Goal: Task Accomplishment & Management: Use online tool/utility

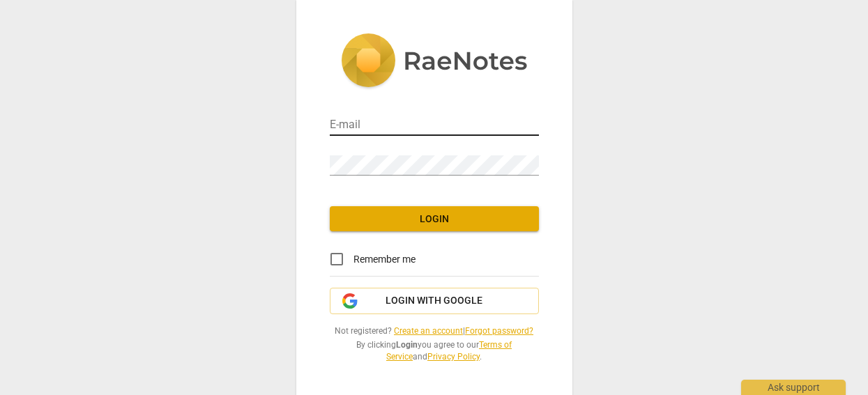
click at [385, 124] on input "email" at bounding box center [434, 126] width 209 height 20
type input "[PERSON_NAME][EMAIL_ADDRESS][DOMAIN_NAME]"
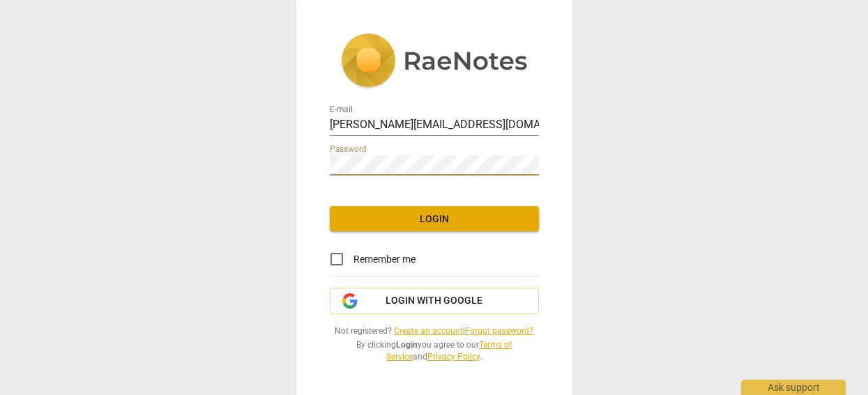
click at [491, 220] on span "Login" at bounding box center [434, 220] width 187 height 14
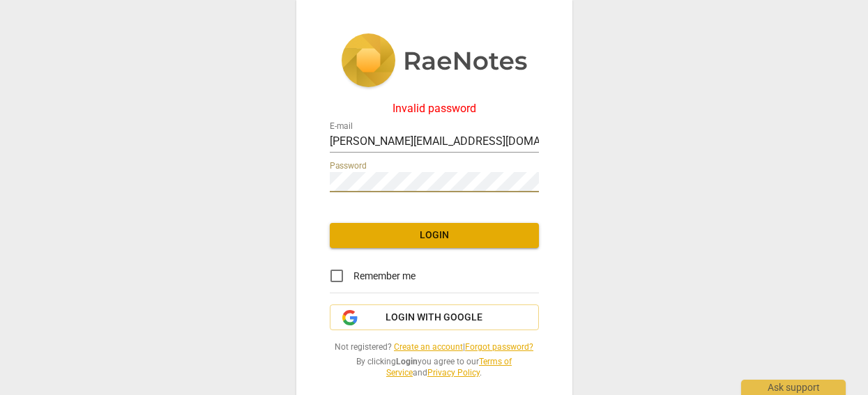
click at [239, 177] on div "Invalid password E-mail [PERSON_NAME][EMAIL_ADDRESS][DOMAIN_NAME] Password Logi…" at bounding box center [434, 197] width 868 height 395
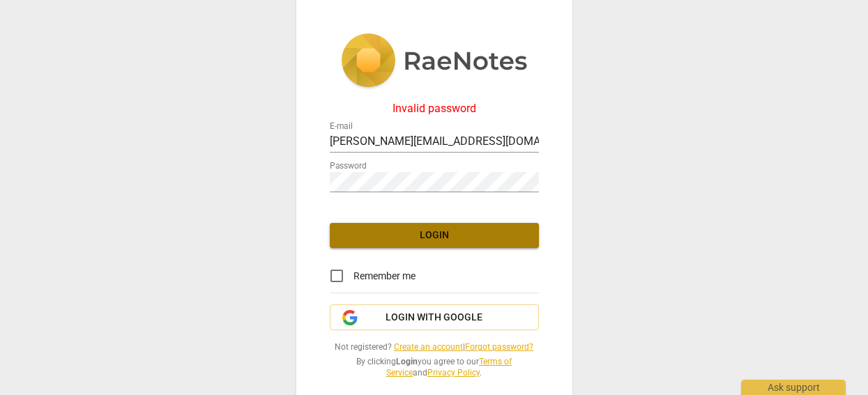
click at [425, 234] on span "Login" at bounding box center [434, 236] width 187 height 14
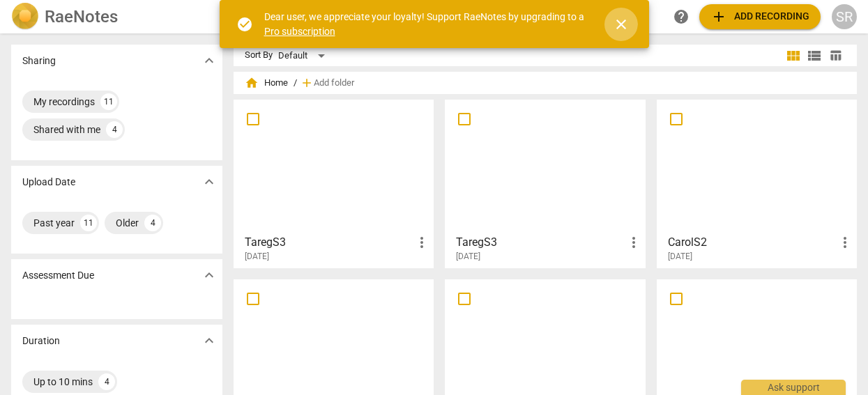
click at [621, 24] on span "close" at bounding box center [621, 24] width 17 height 17
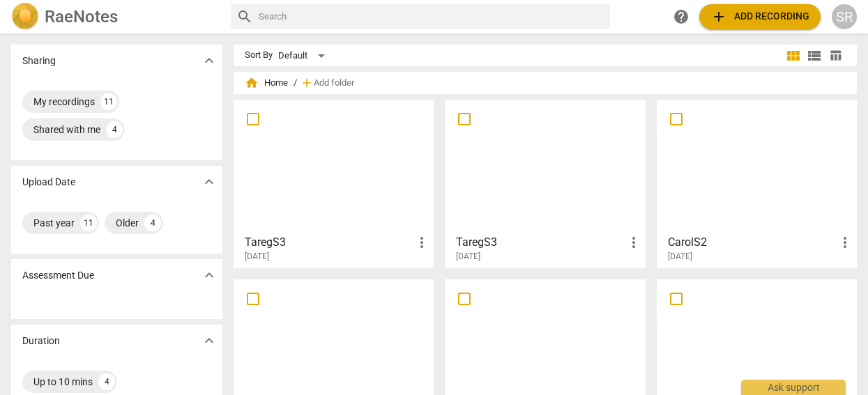
click at [719, 15] on span "add" at bounding box center [719, 16] width 17 height 17
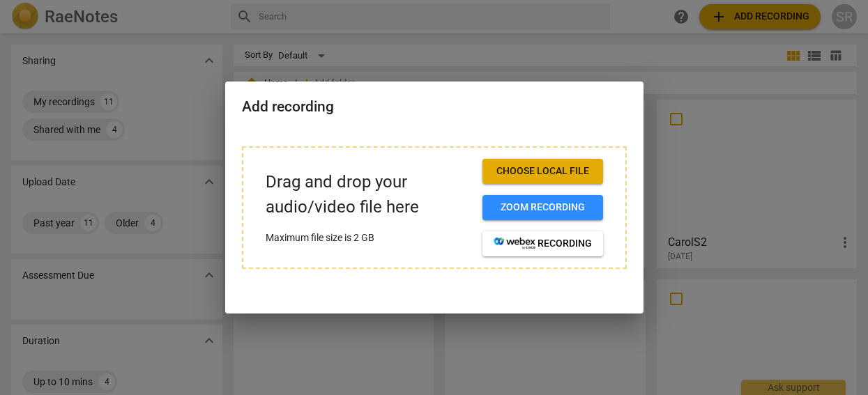
click at [560, 172] on span "Choose local file" at bounding box center [543, 172] width 98 height 14
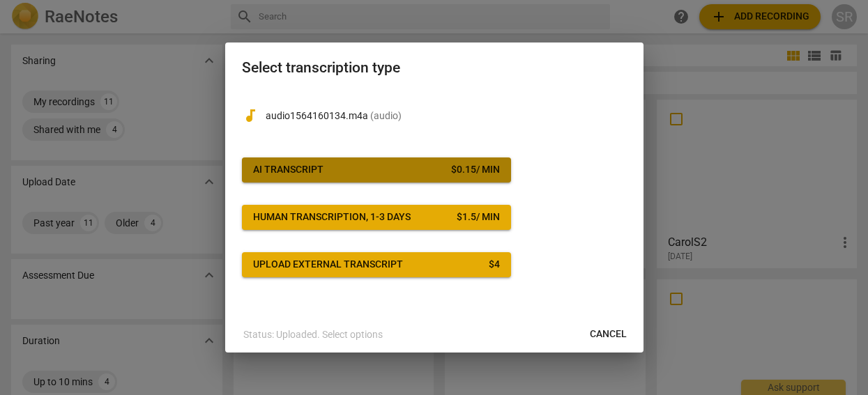
click at [379, 169] on span "AI Transcript $ 0.15 / min" at bounding box center [376, 170] width 247 height 14
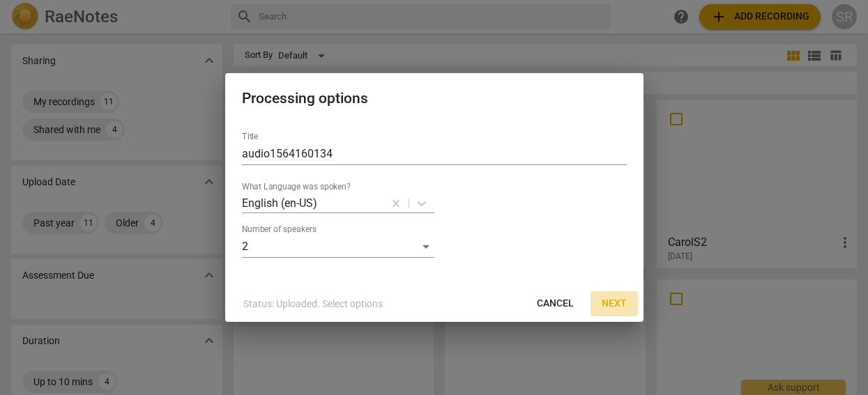
click at [621, 301] on span "Next" at bounding box center [614, 304] width 25 height 14
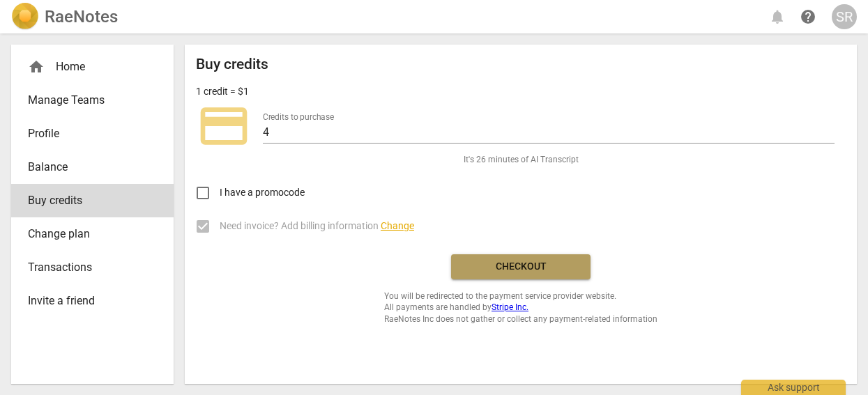
click at [543, 264] on span "Checkout" at bounding box center [520, 267] width 117 height 14
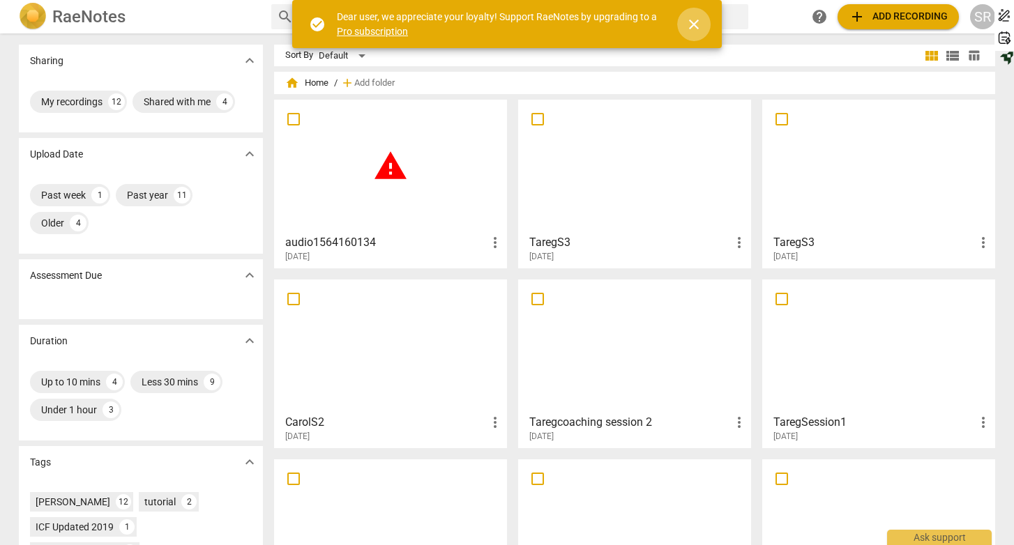
click at [698, 17] on span "close" at bounding box center [694, 24] width 17 height 17
click at [497, 242] on span "more_vert" at bounding box center [495, 242] width 17 height 17
click at [510, 275] on li "Delete" at bounding box center [510, 275] width 53 height 33
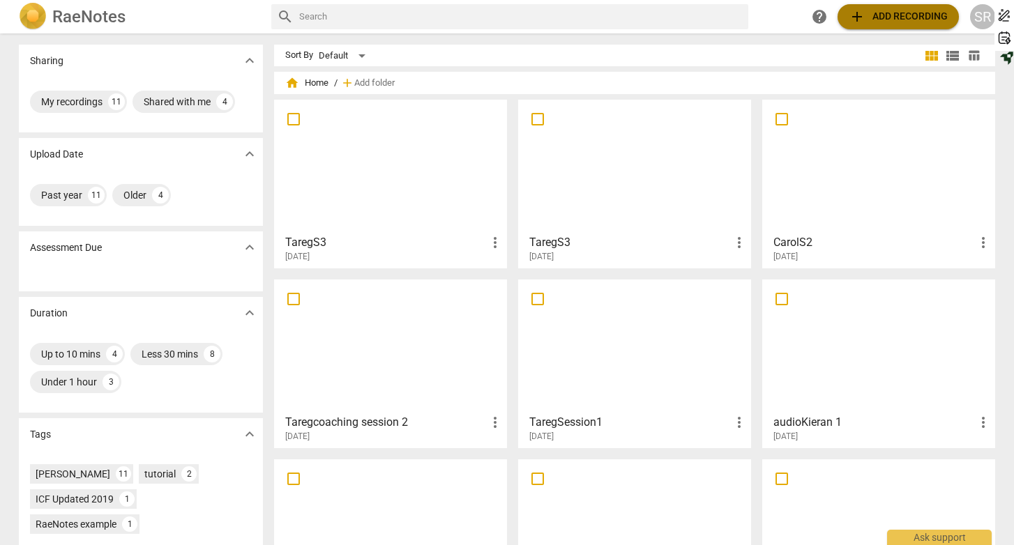
click at [859, 17] on span "add" at bounding box center [857, 16] width 17 height 17
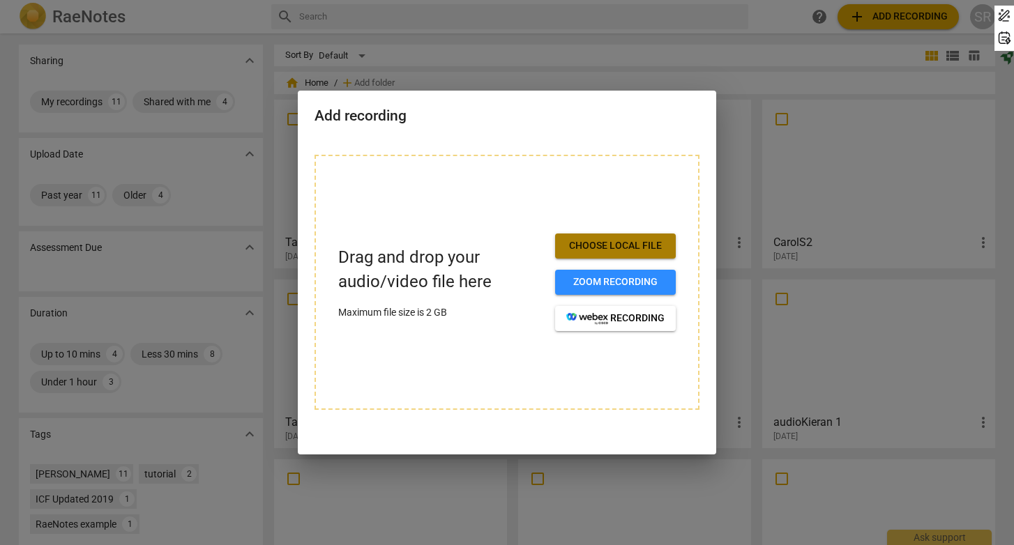
click at [614, 250] on span "Choose local file" at bounding box center [615, 246] width 98 height 14
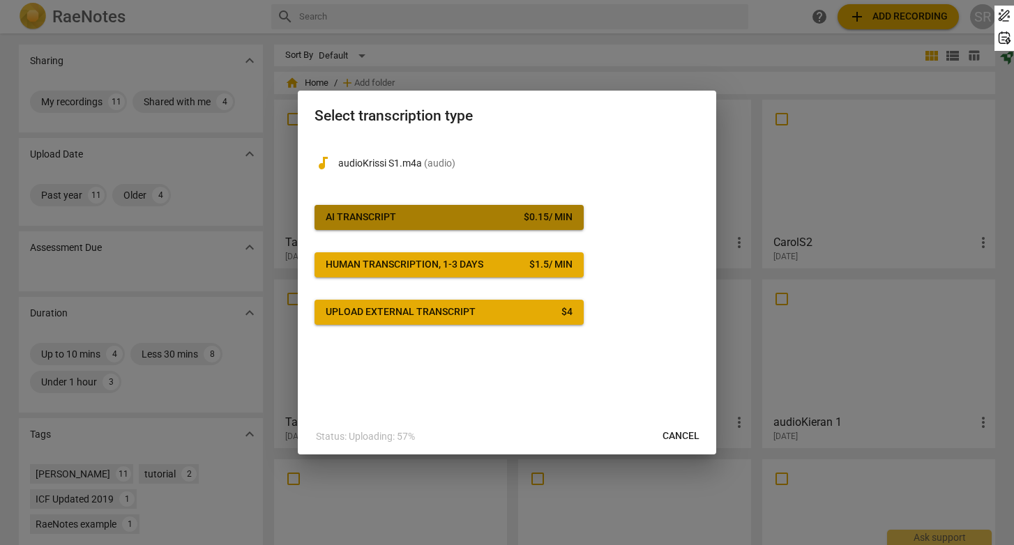
click at [525, 217] on div "$ 0.15 / min" at bounding box center [548, 218] width 49 height 14
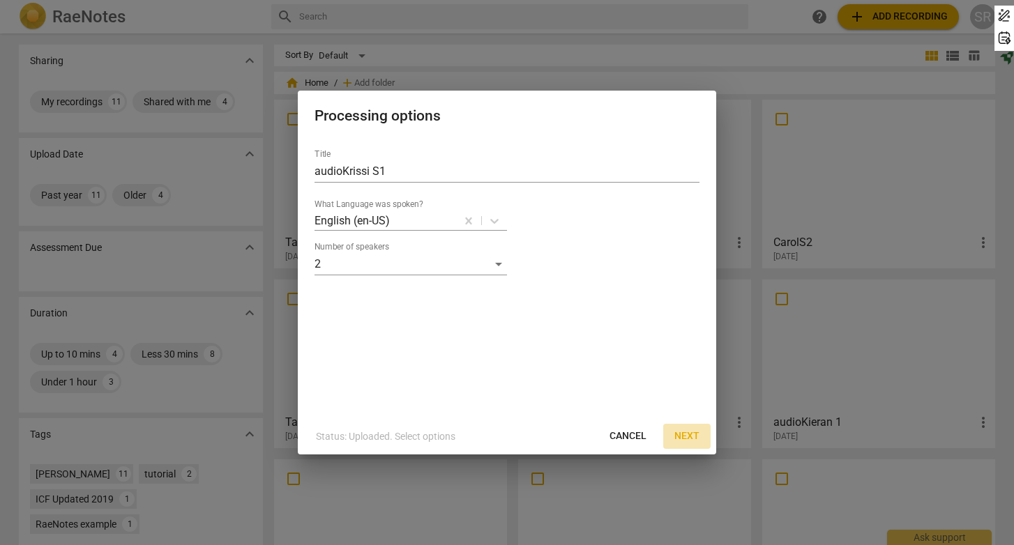
click at [693, 433] on span "Next" at bounding box center [686, 437] width 25 height 14
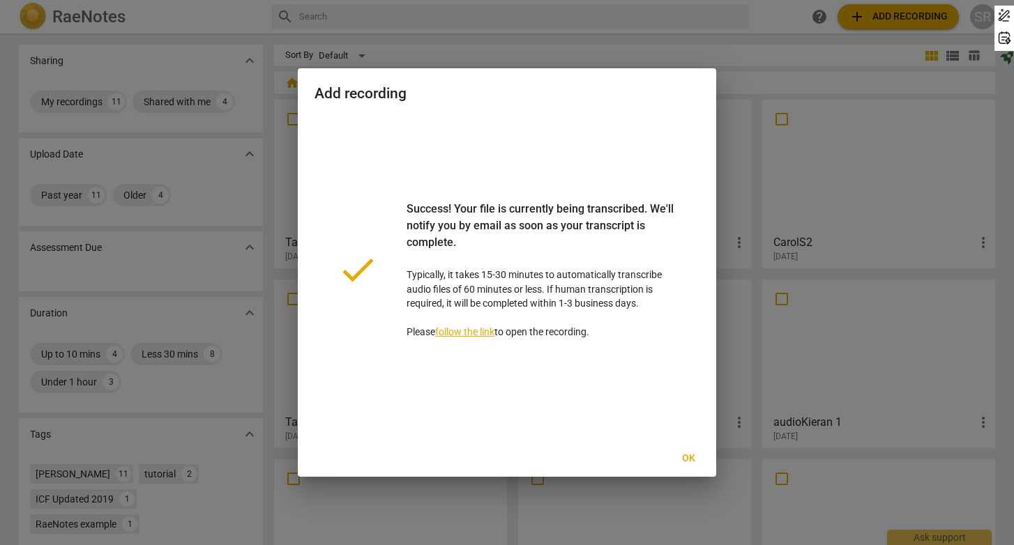
click at [692, 458] on span "Ok" at bounding box center [688, 459] width 22 height 14
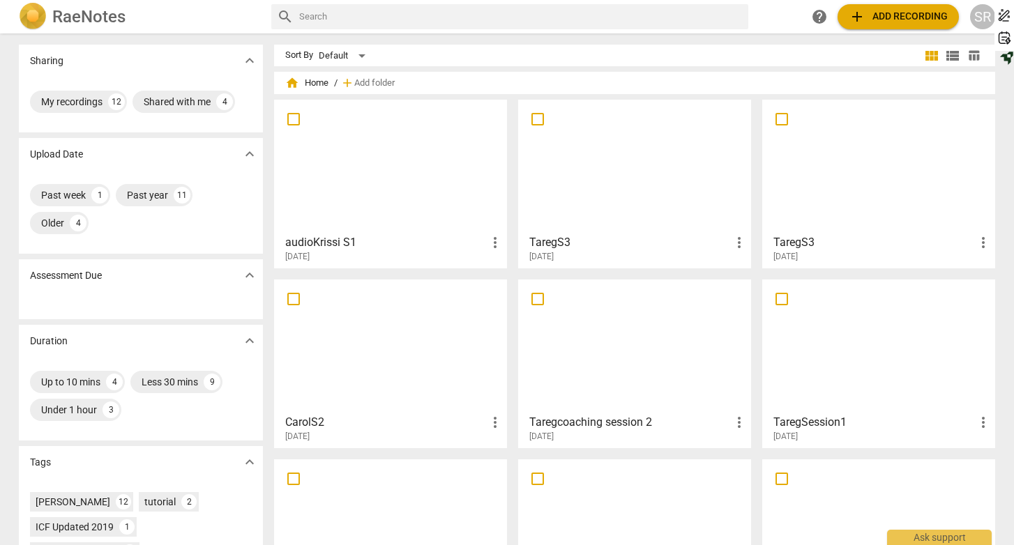
click at [333, 158] on div at bounding box center [390, 166] width 223 height 123
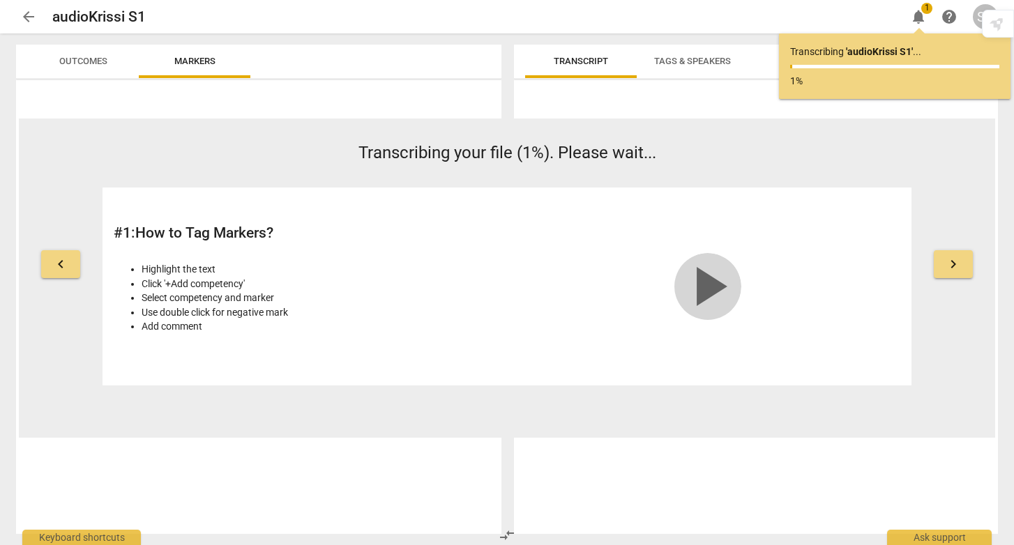
click at [709, 285] on span "play_arrow" at bounding box center [707, 286] width 67 height 67
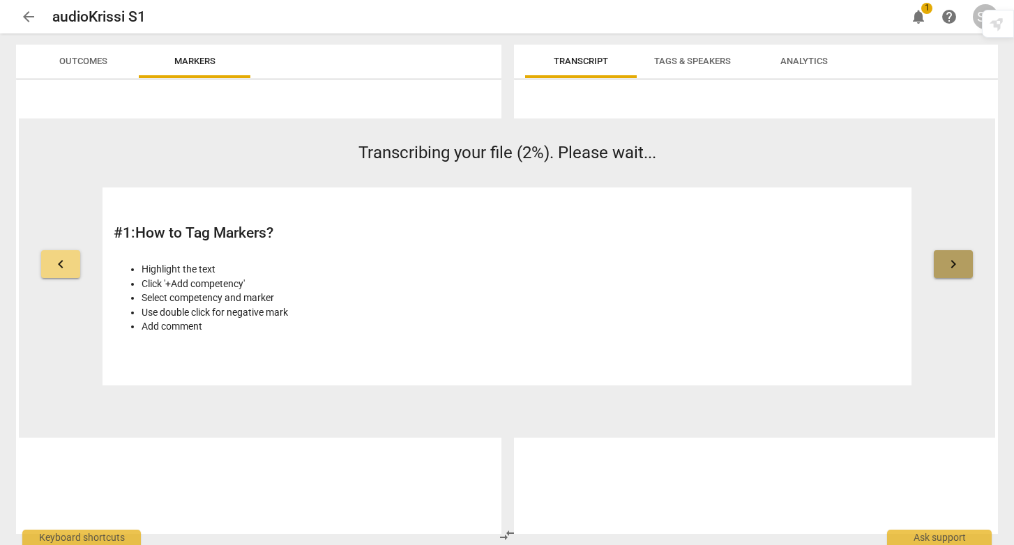
click at [958, 265] on span "keyboard_arrow_right" at bounding box center [953, 264] width 17 height 17
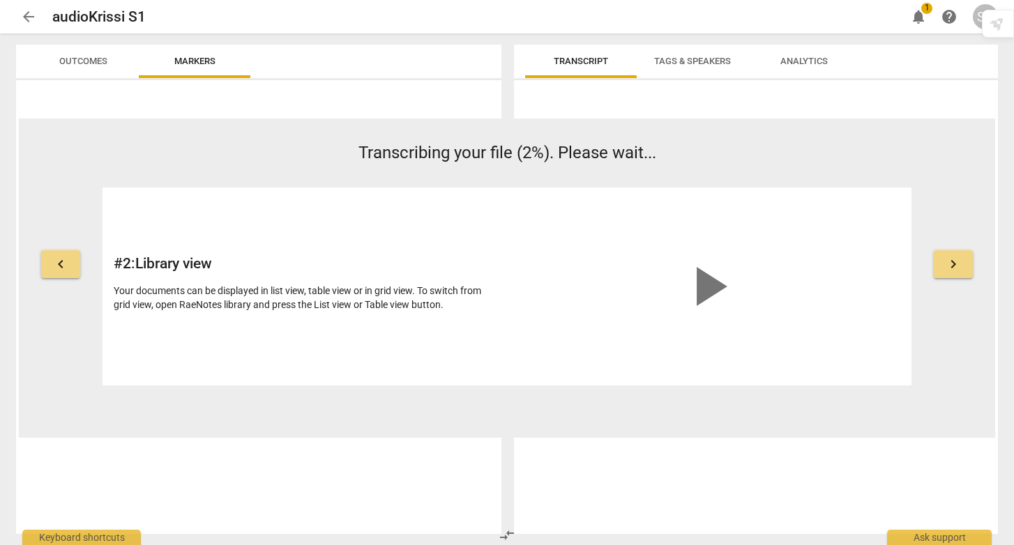
click at [958, 265] on span "keyboard_arrow_right" at bounding box center [953, 264] width 17 height 17
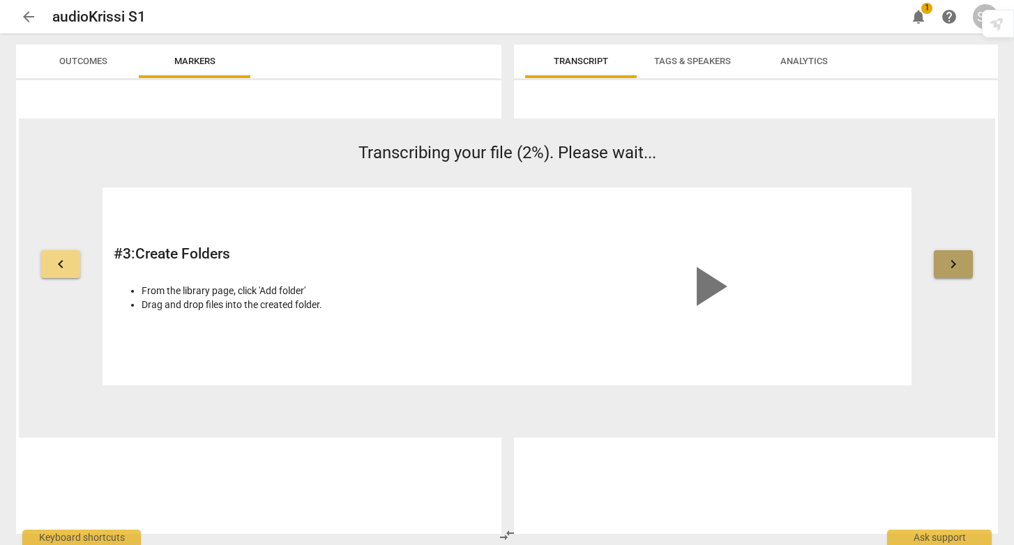
click at [958, 265] on span "keyboard_arrow_right" at bounding box center [953, 264] width 17 height 17
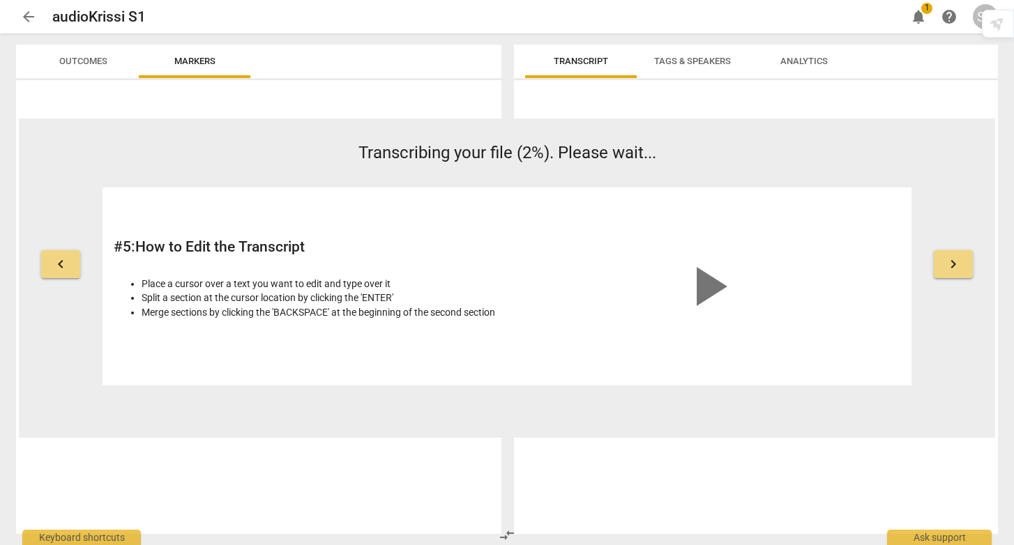
click at [591, 63] on span "Transcript" at bounding box center [581, 61] width 54 height 10
click at [715, 63] on span "Tags & Speakers" at bounding box center [692, 61] width 77 height 10
click at [23, 18] on span "arrow_back" at bounding box center [28, 16] width 17 height 17
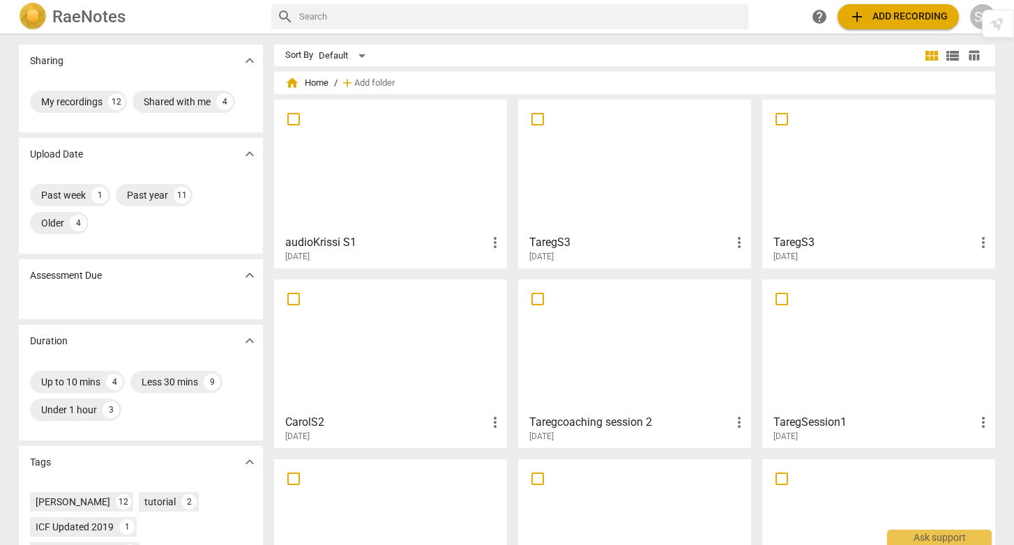
click at [315, 246] on h3 "audioKrissi S1" at bounding box center [386, 242] width 202 height 17
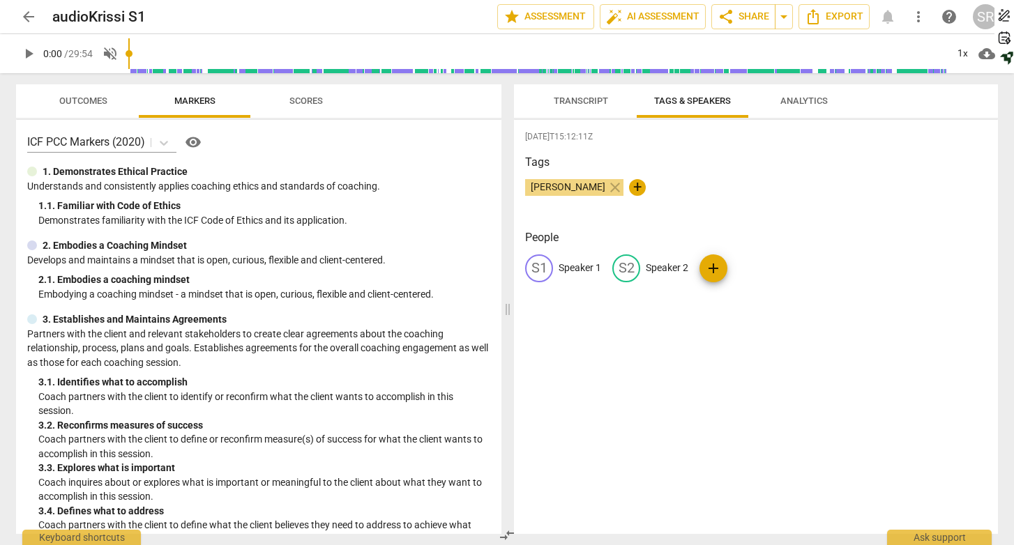
click at [585, 103] on span "Transcript" at bounding box center [581, 101] width 54 height 10
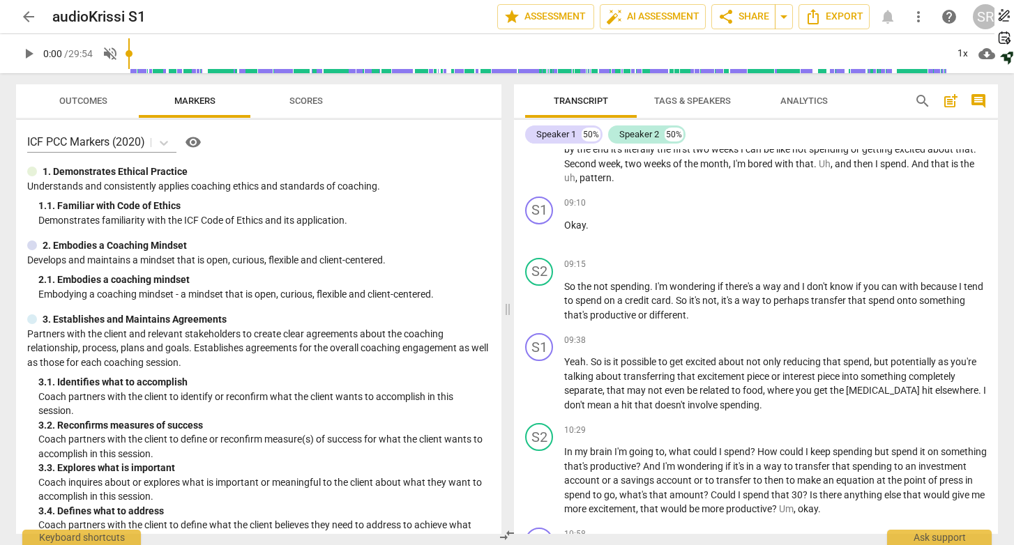
scroll to position [2767, 0]
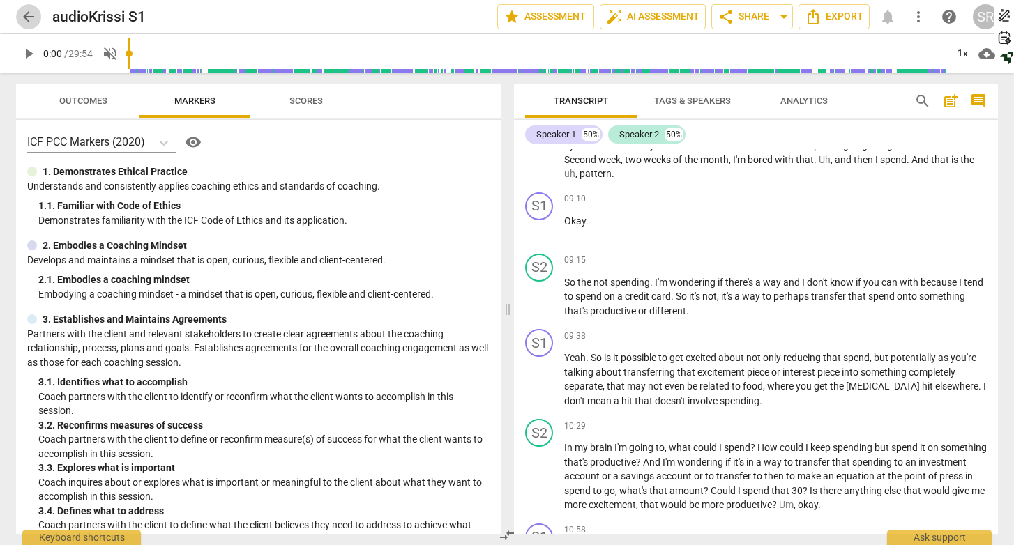
click at [27, 13] on span "arrow_back" at bounding box center [28, 16] width 17 height 17
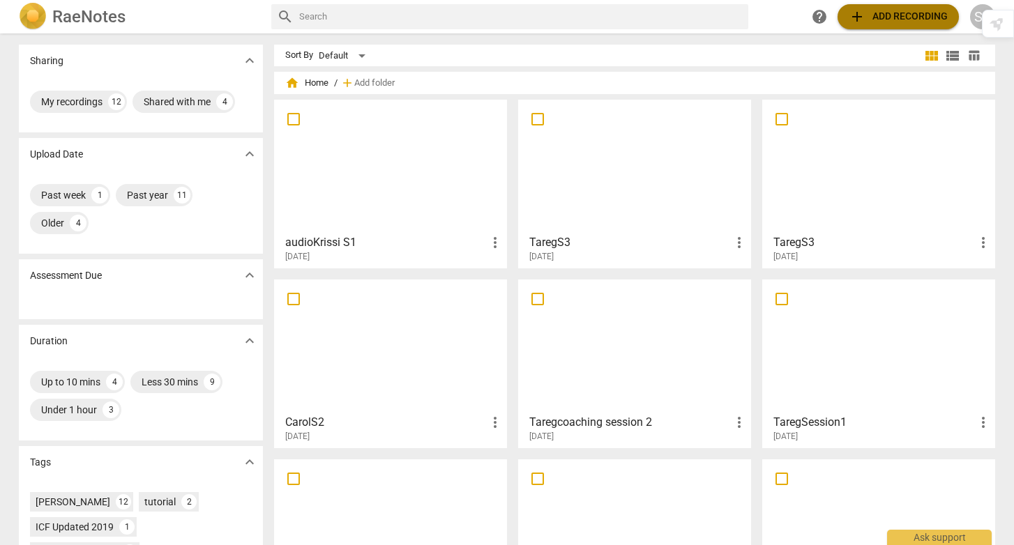
click at [856, 20] on span "add" at bounding box center [857, 16] width 17 height 17
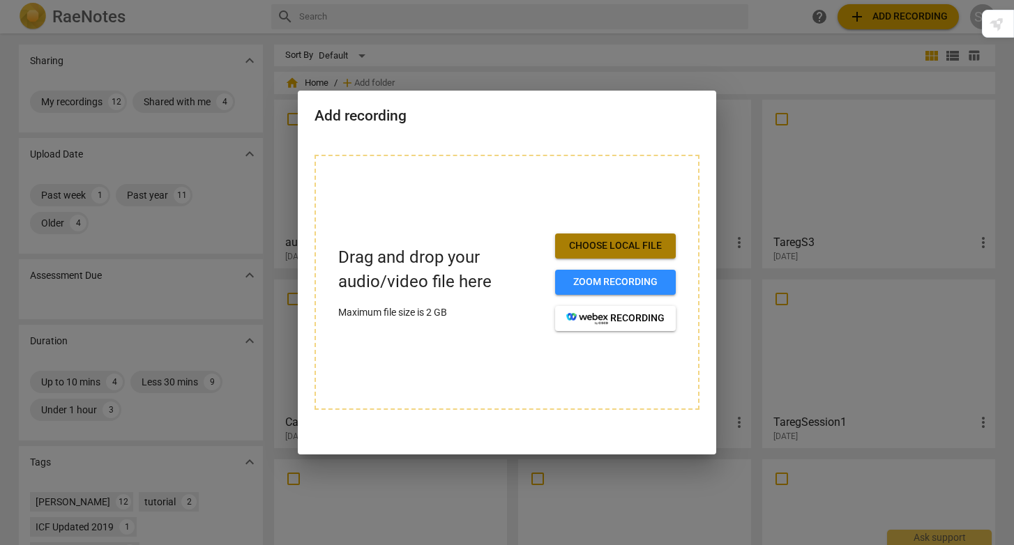
click at [615, 243] on span "Choose local file" at bounding box center [615, 246] width 98 height 14
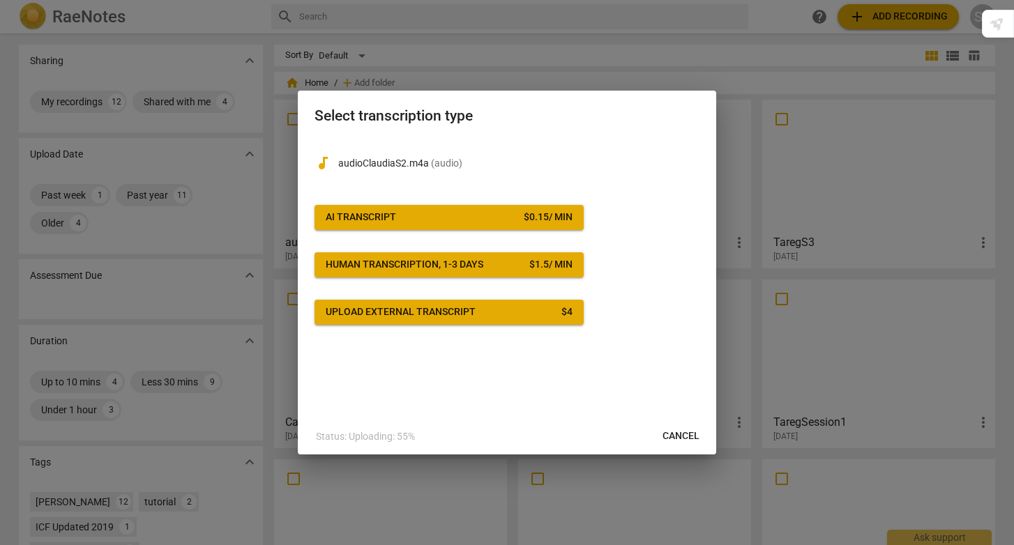
click at [496, 221] on span "AI Transcript $ 0.15 / min" at bounding box center [449, 218] width 247 height 14
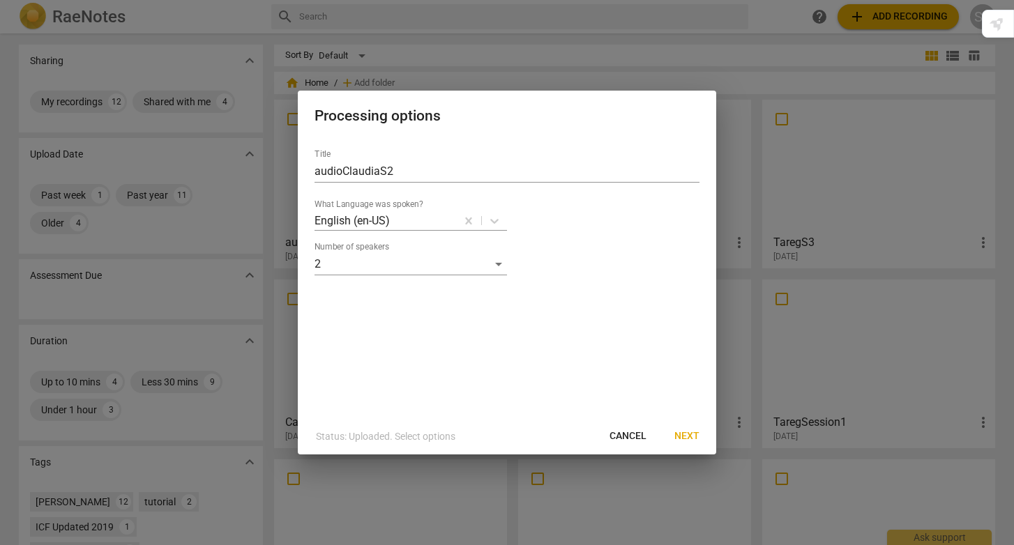
click at [688, 439] on span "Next" at bounding box center [686, 437] width 25 height 14
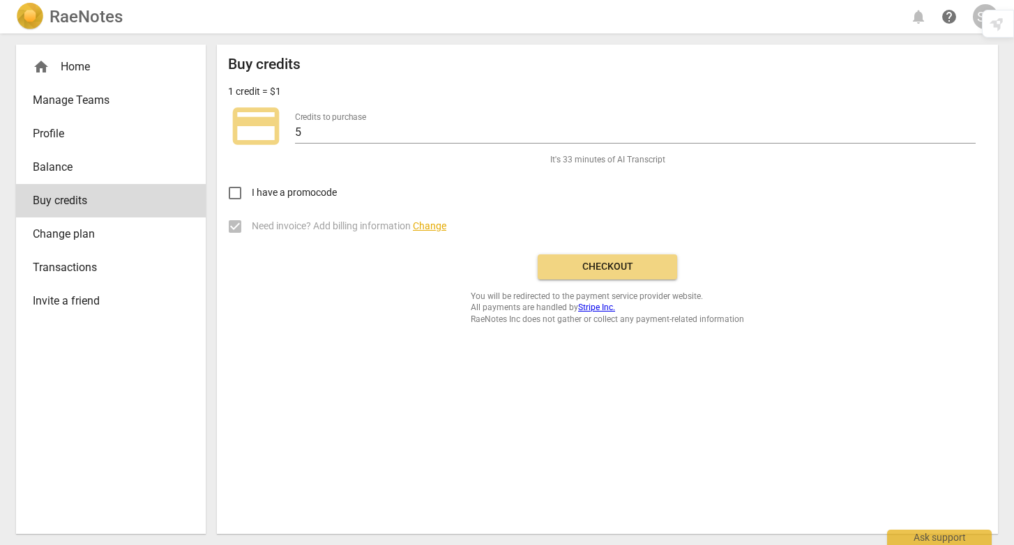
click at [617, 268] on span "Checkout" at bounding box center [607, 267] width 117 height 14
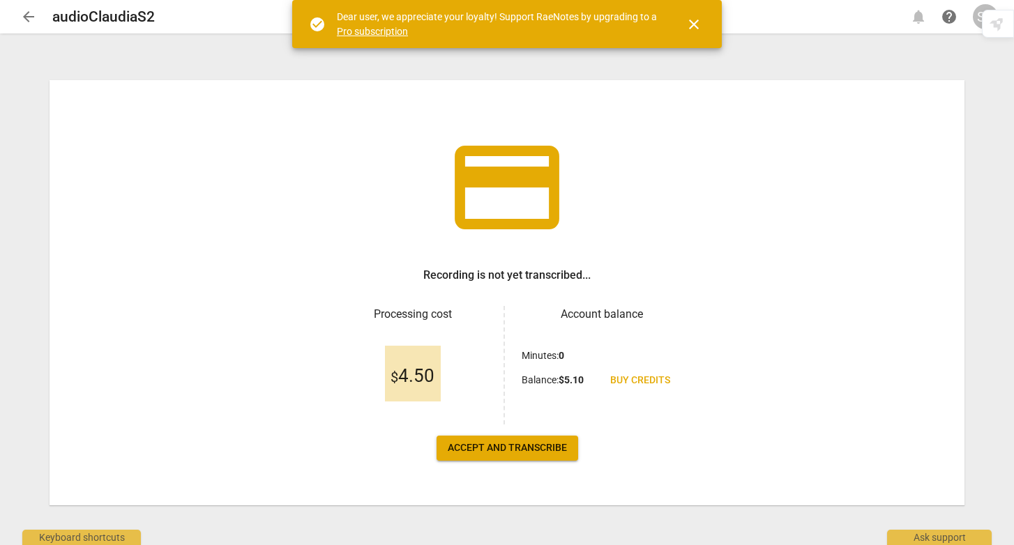
click at [516, 449] on span "Accept and transcribe" at bounding box center [507, 449] width 119 height 14
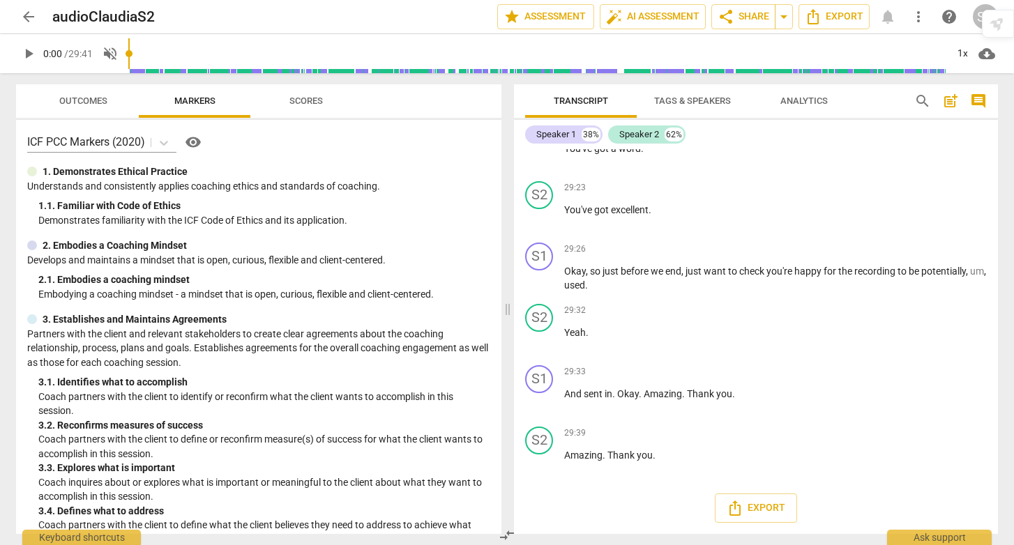
scroll to position [9978, 0]
click at [953, 103] on span "post_add" at bounding box center [950, 101] width 17 height 17
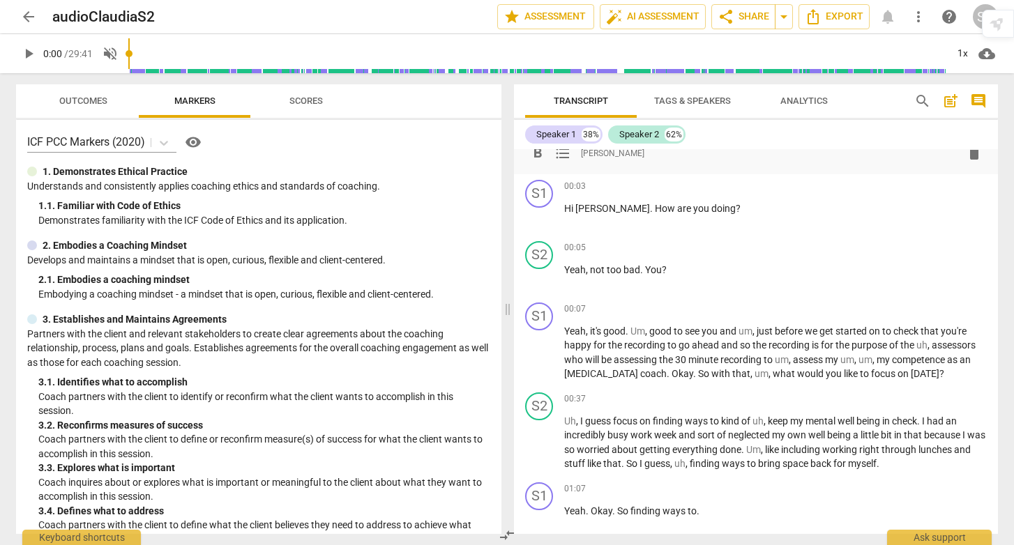
scroll to position [31, 0]
click at [837, 12] on span "Export" at bounding box center [834, 16] width 59 height 17
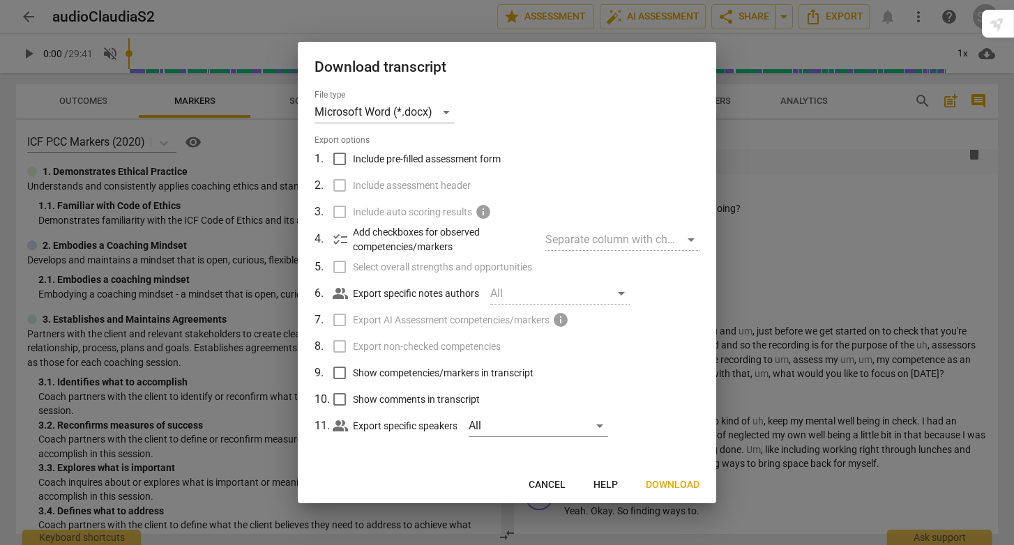
click at [681, 485] on span "Download" at bounding box center [673, 485] width 54 height 14
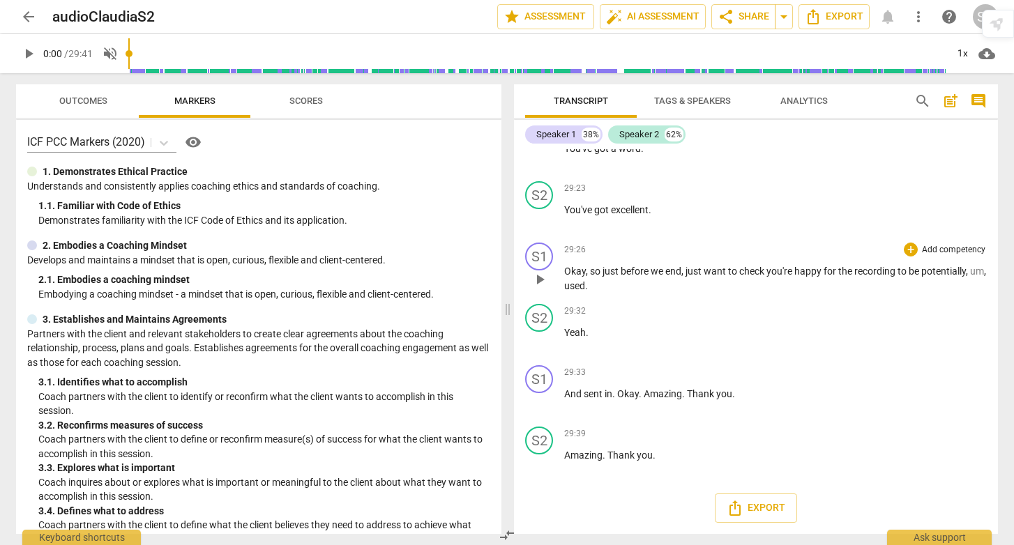
scroll to position [10029, 0]
click at [536, 15] on span "star Assessment" at bounding box center [546, 16] width 84 height 17
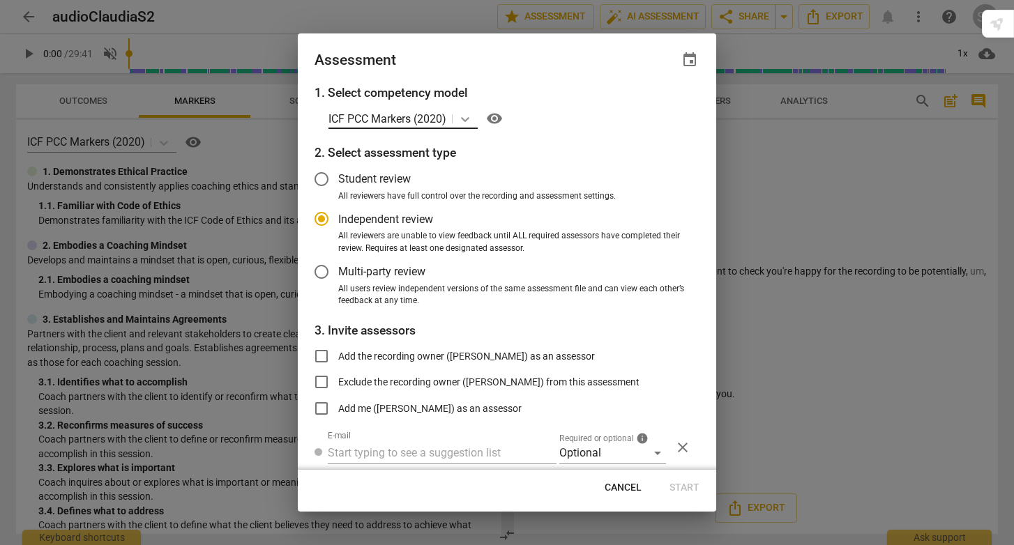
click at [466, 119] on icon at bounding box center [465, 119] width 14 height 14
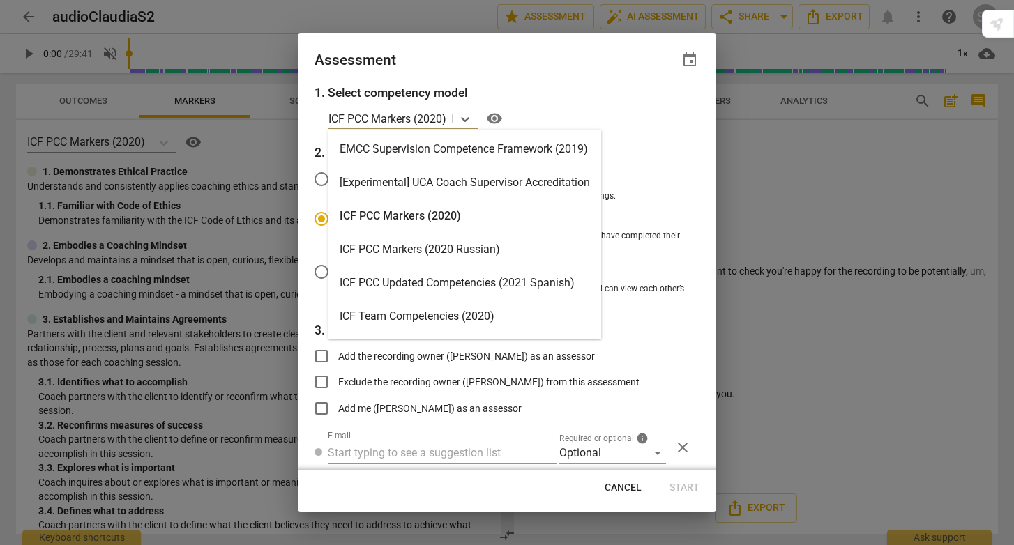
scroll to position [332, 0]
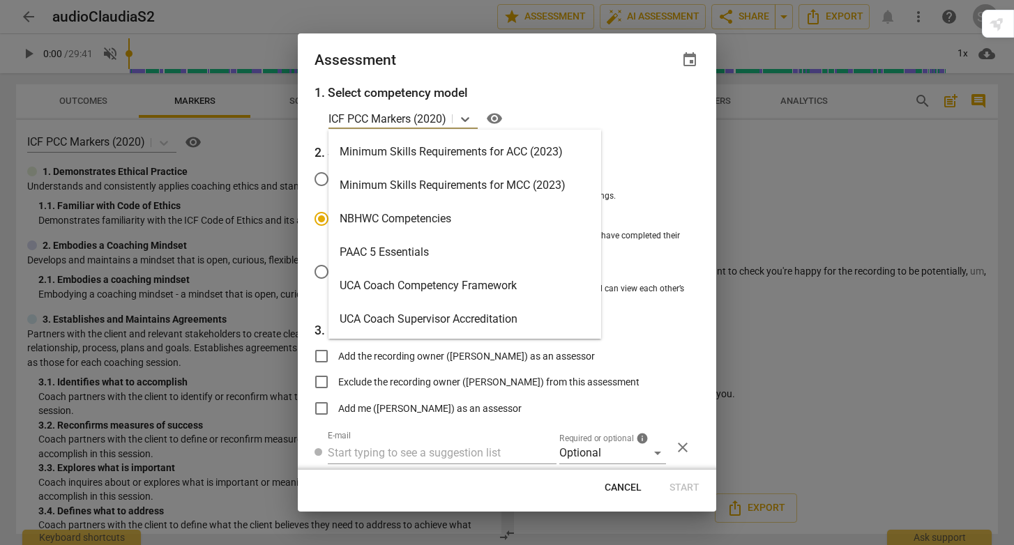
click at [471, 244] on div "PAAC 5 Essentials" at bounding box center [465, 252] width 273 height 33
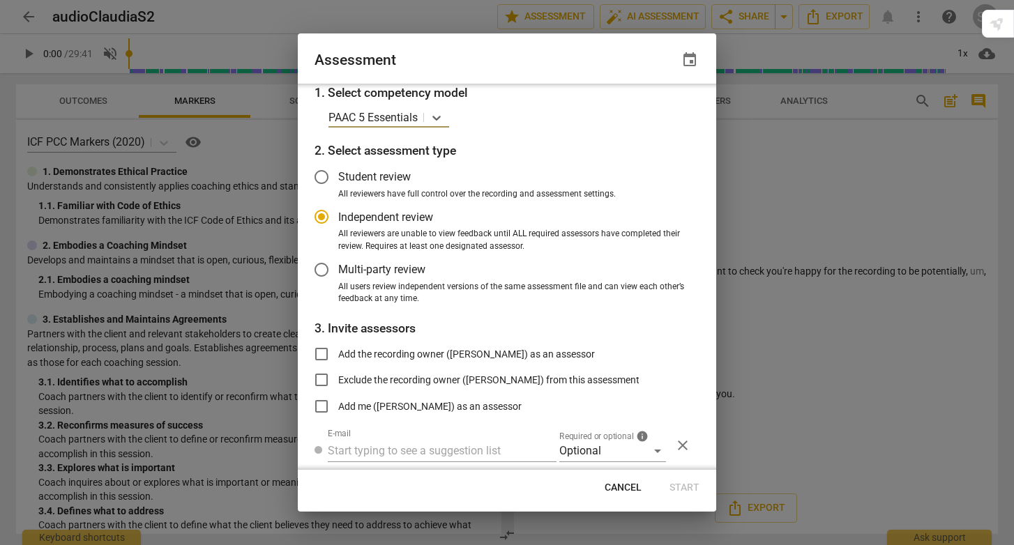
scroll to position [45, 0]
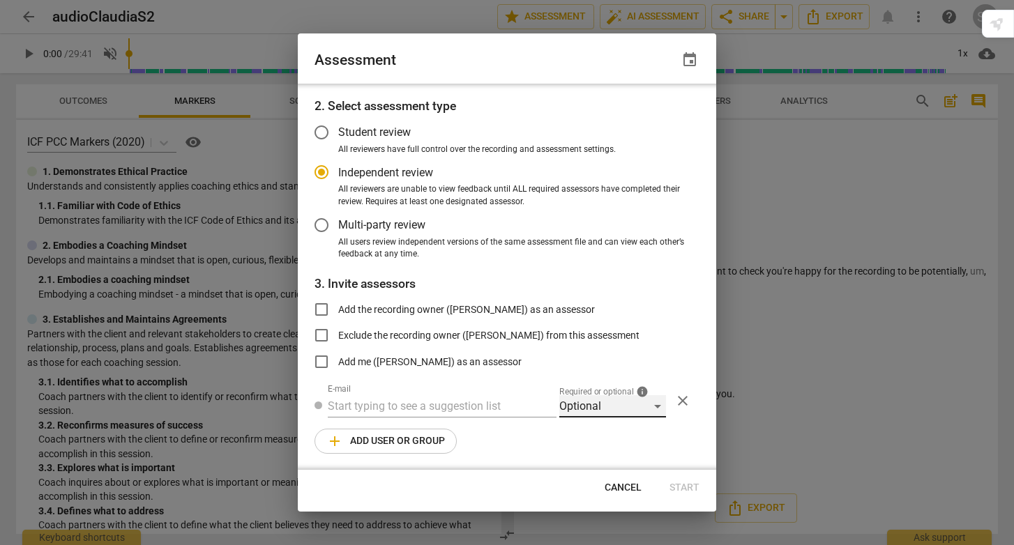
click at [654, 405] on div "Optional" at bounding box center [612, 406] width 107 height 22
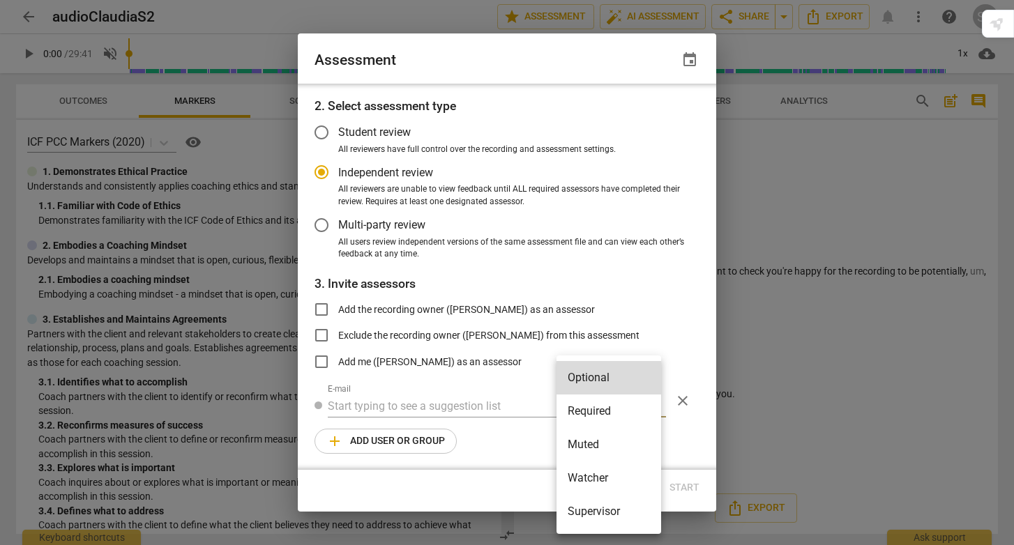
click at [611, 269] on div at bounding box center [507, 272] width 1014 height 545
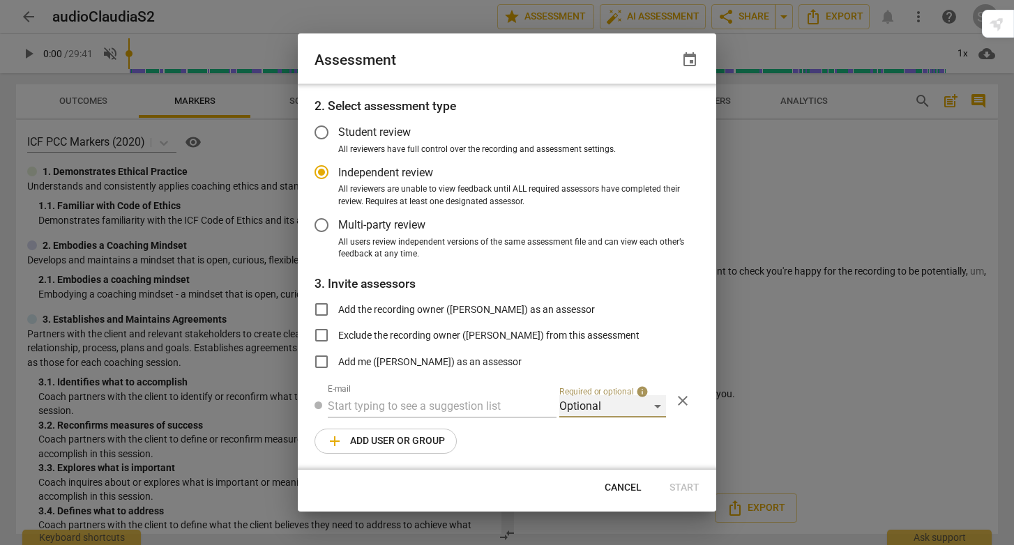
scroll to position [0, 0]
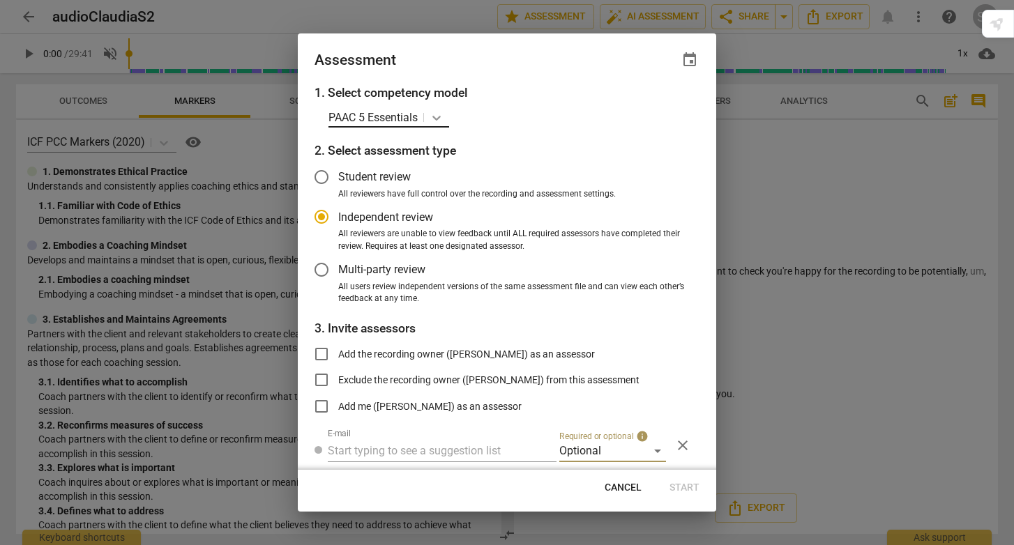
click at [435, 114] on icon at bounding box center [437, 118] width 14 height 14
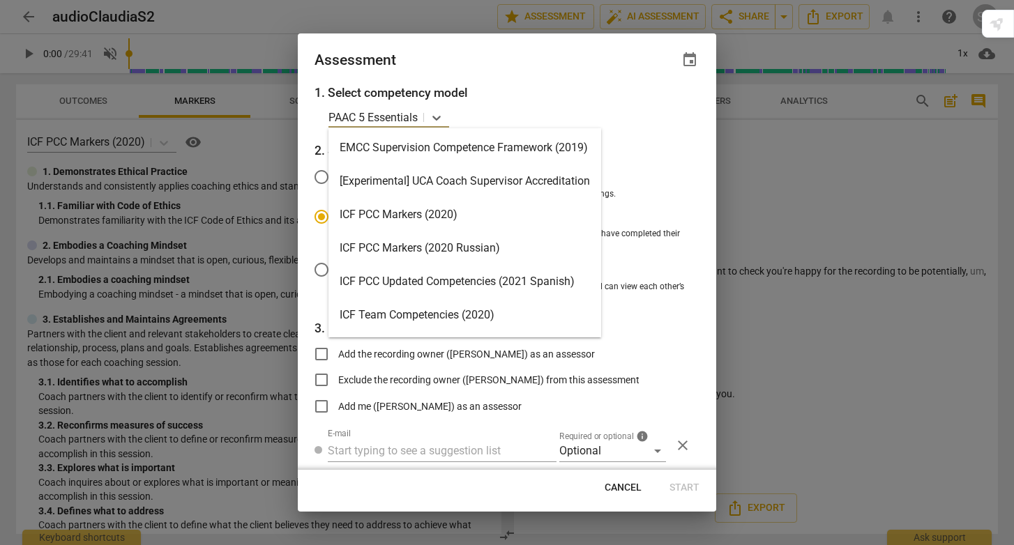
click at [421, 220] on div "ICF PCC Markers (2020)" at bounding box center [465, 214] width 273 height 33
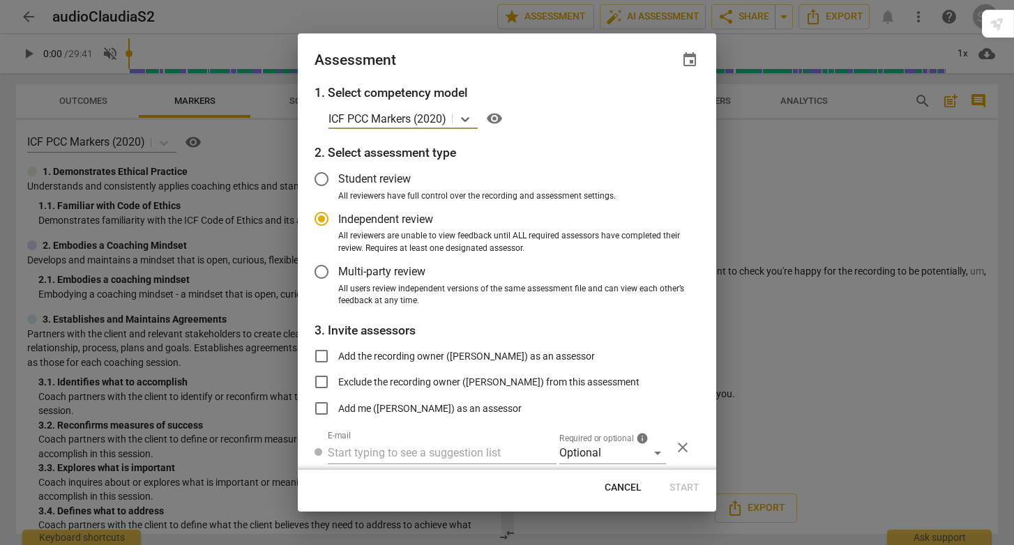
scroll to position [47, 0]
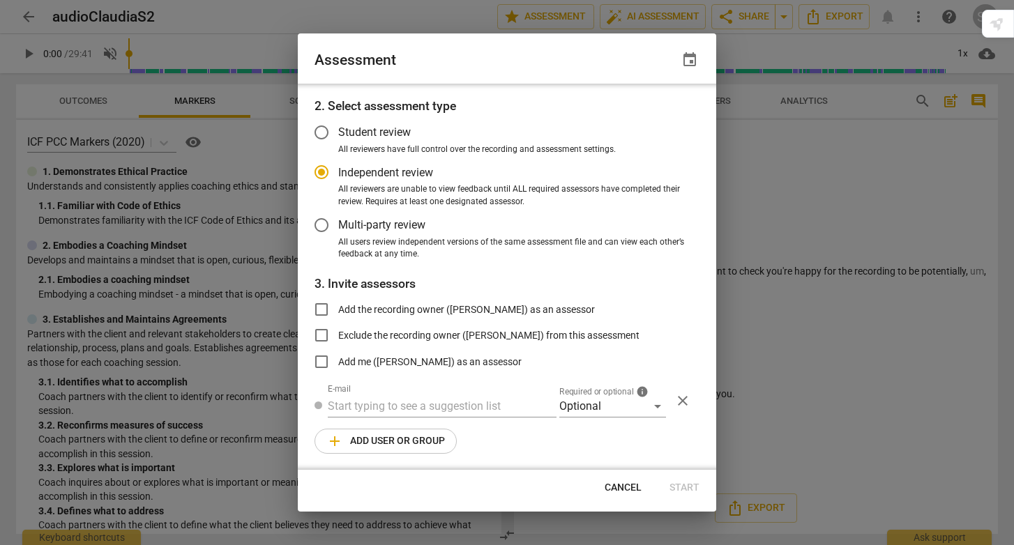
click at [554, 57] on div "Assessment event" at bounding box center [507, 60] width 385 height 20
click at [767, 157] on div at bounding box center [507, 272] width 1014 height 545
radio input "false"
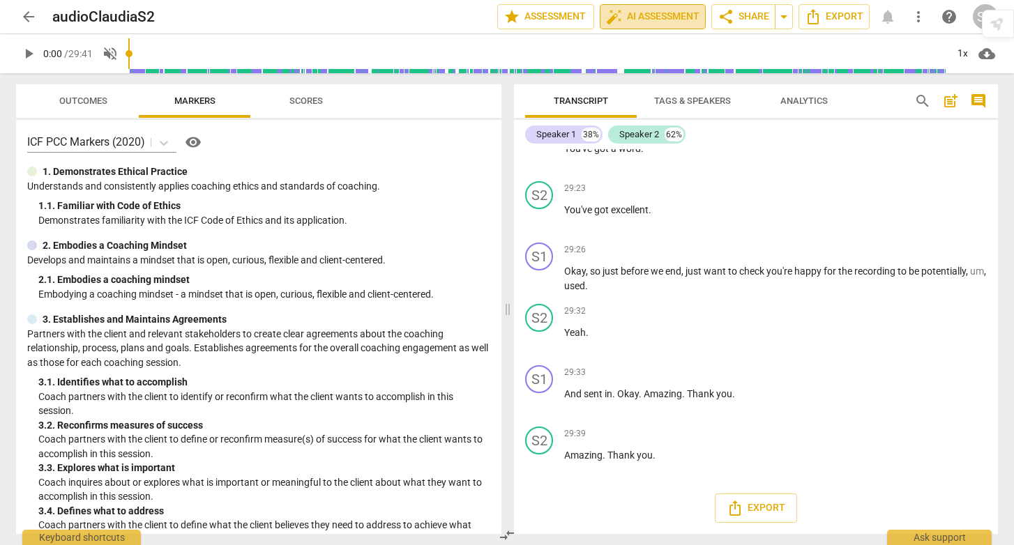
click at [663, 14] on span "auto_fix_high AI Assessment" at bounding box center [652, 16] width 93 height 17
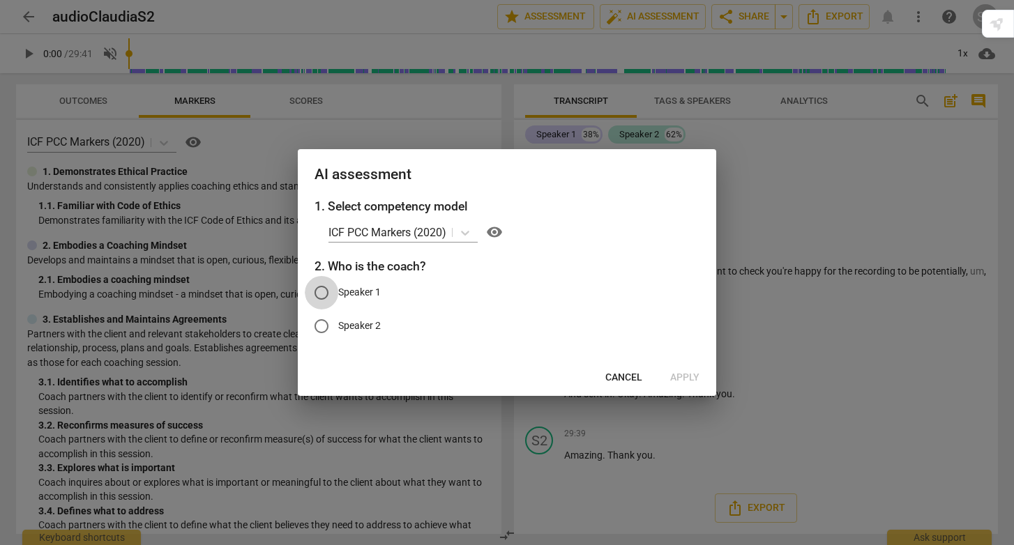
click at [324, 292] on input "Speaker 1" at bounding box center [321, 292] width 33 height 33
radio input "true"
click at [693, 377] on span "Apply" at bounding box center [684, 378] width 29 height 14
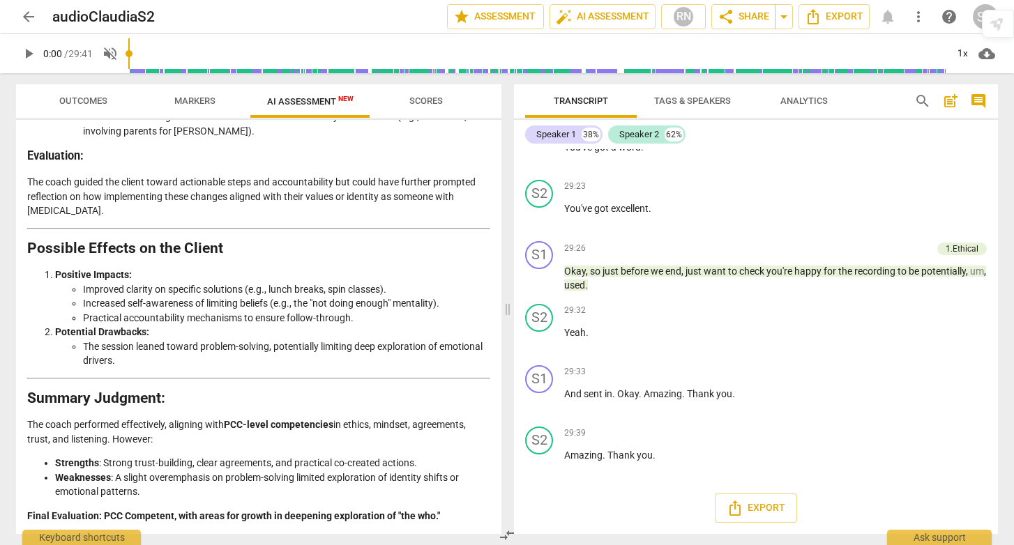
scroll to position [2387, 0]
click at [509, 20] on span "star Assessment" at bounding box center [495, 16] width 84 height 17
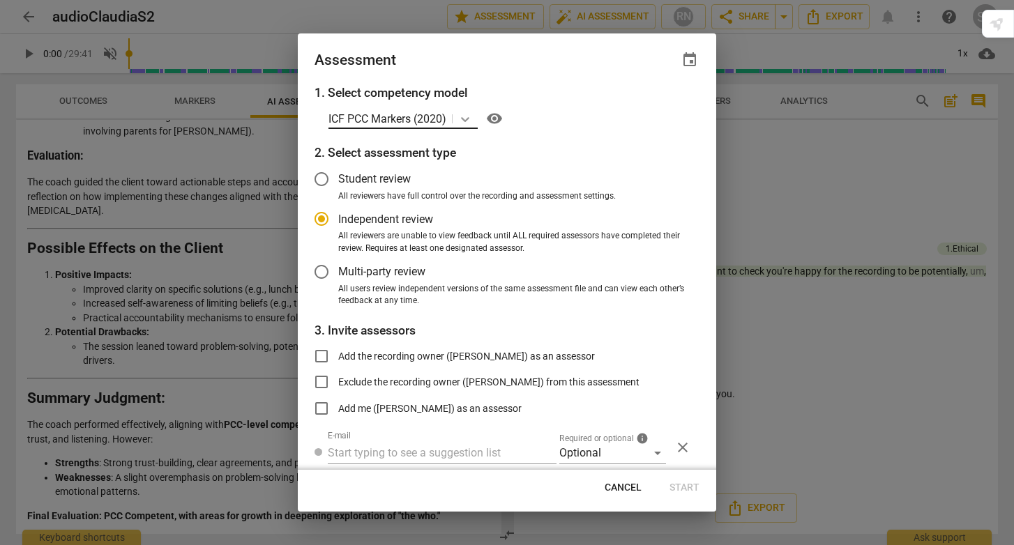
click at [464, 117] on icon at bounding box center [465, 119] width 8 height 5
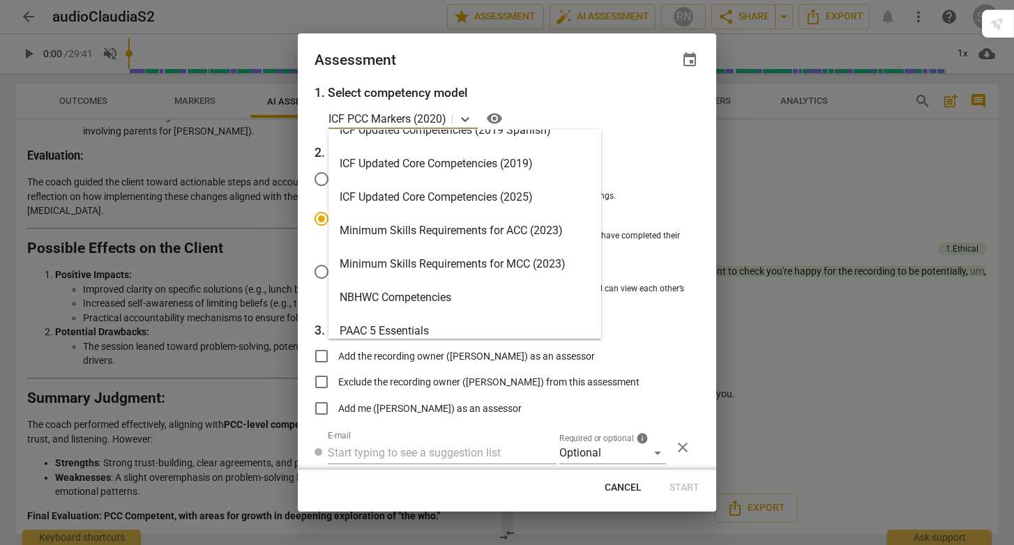
scroll to position [264, 0]
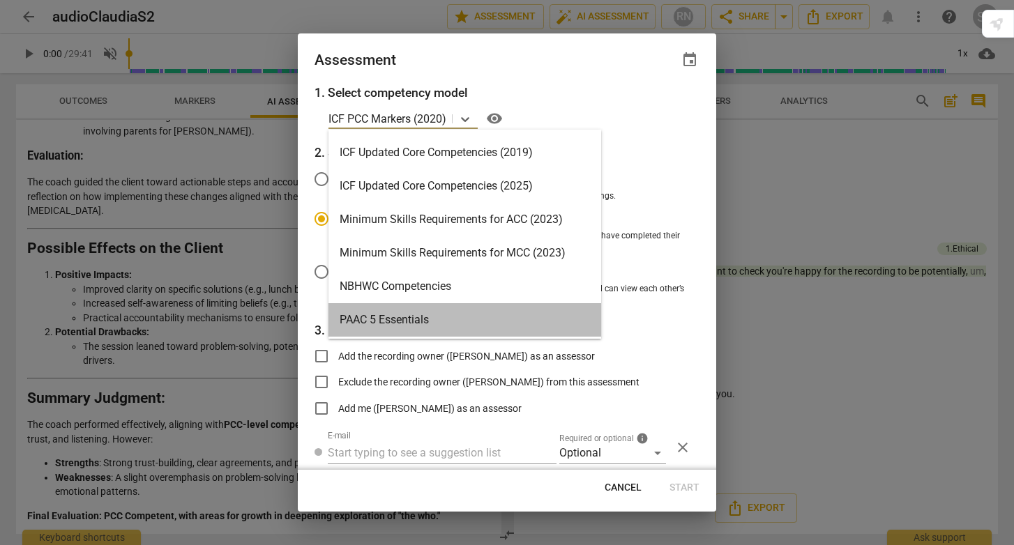
click at [423, 318] on div "PAAC 5 Essentials" at bounding box center [465, 319] width 273 height 33
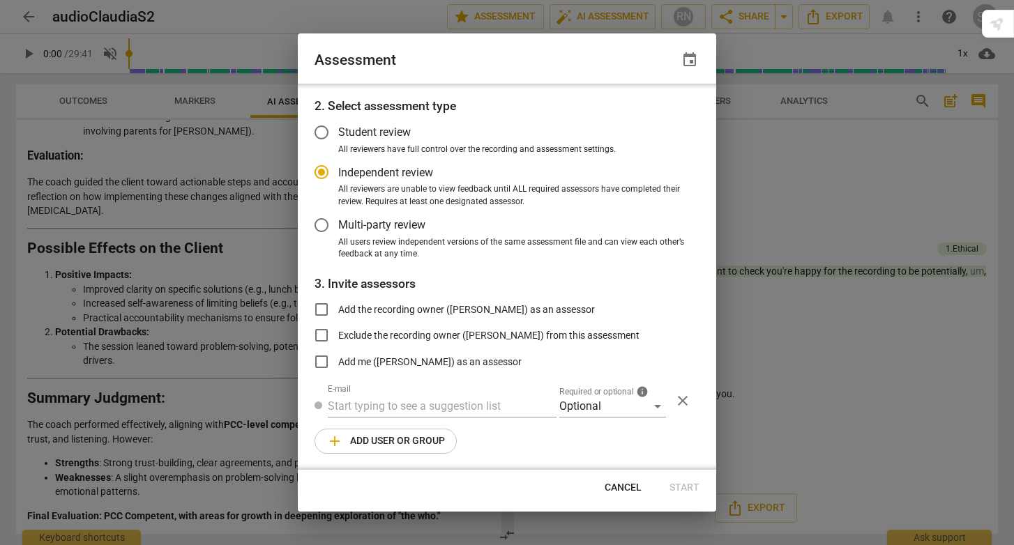
scroll to position [0, 0]
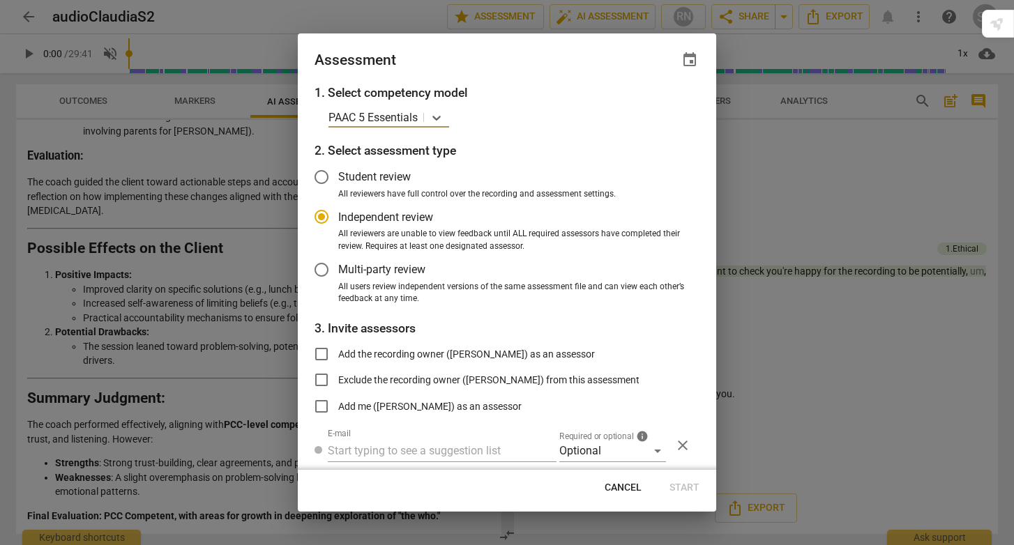
click at [630, 486] on span "Cancel" at bounding box center [623, 488] width 37 height 14
radio input "false"
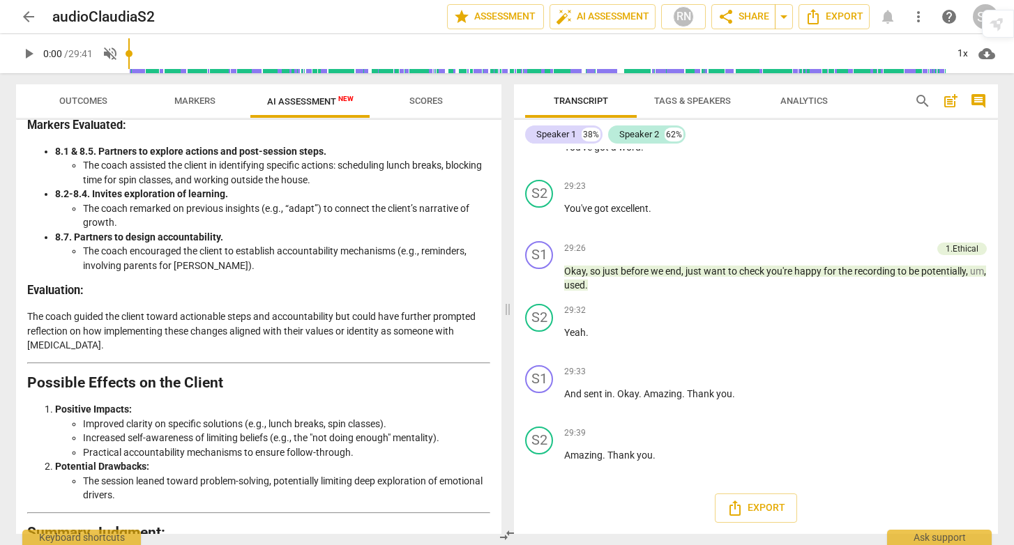
scroll to position [2387, 0]
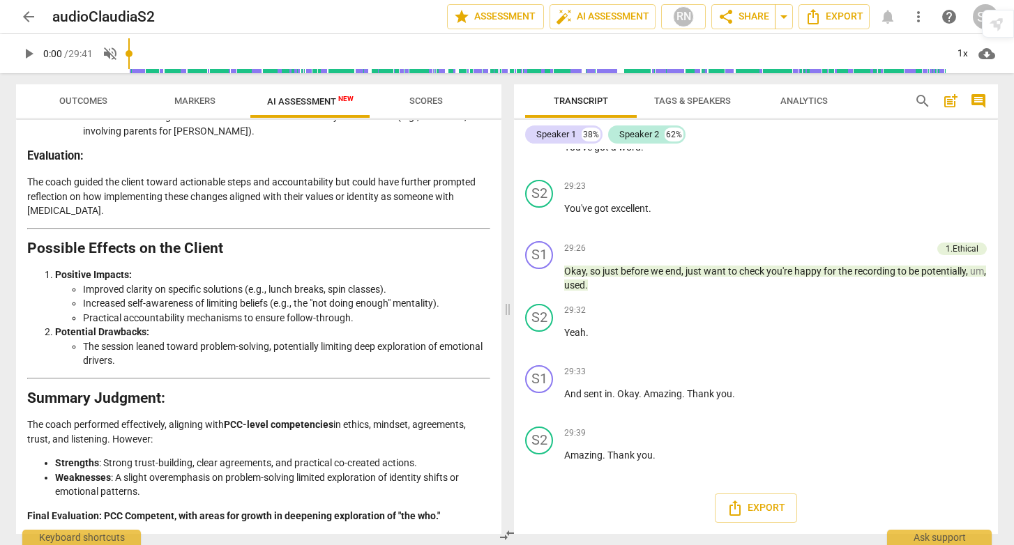
click at [26, 18] on span "arrow_back" at bounding box center [28, 16] width 17 height 17
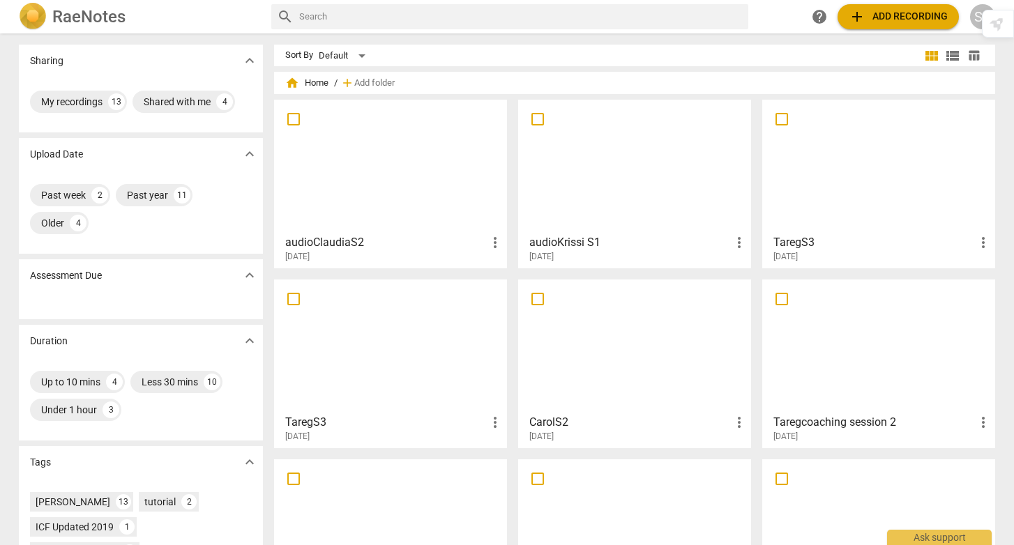
click at [608, 205] on div at bounding box center [634, 166] width 223 height 123
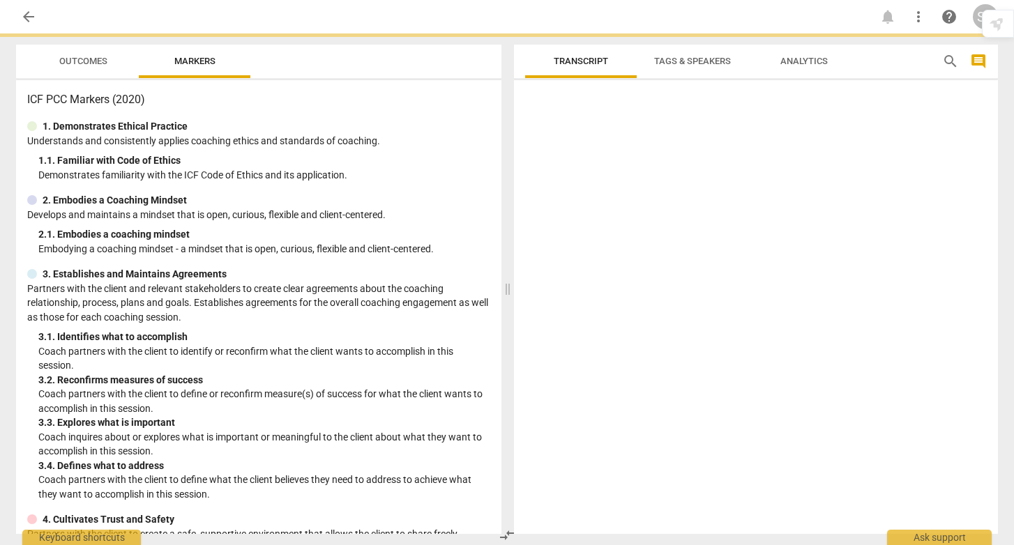
click at [608, 205] on div at bounding box center [756, 310] width 484 height 448
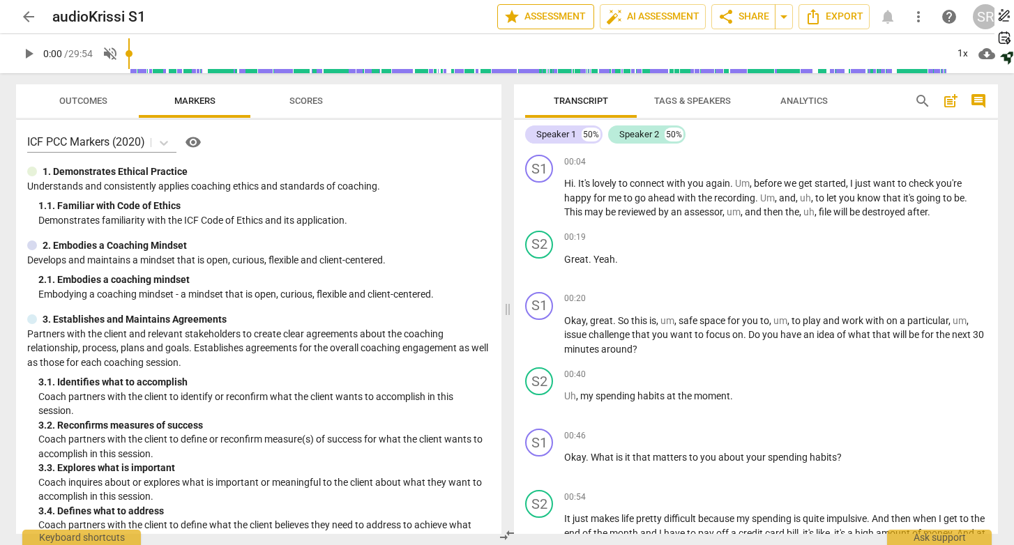
click at [543, 17] on span "star Assessment" at bounding box center [546, 16] width 84 height 17
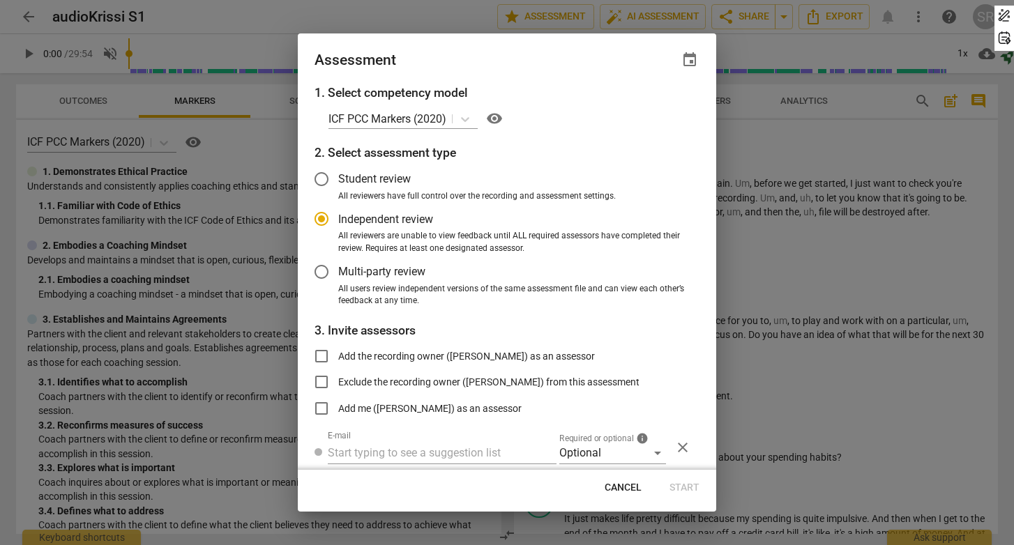
scroll to position [47, 0]
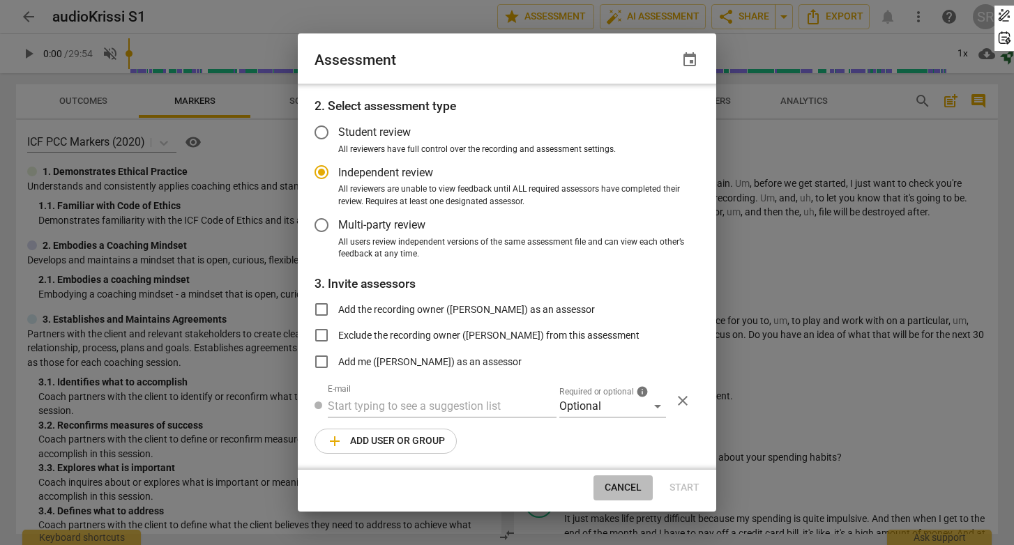
click at [626, 488] on span "Cancel" at bounding box center [623, 488] width 37 height 14
radio input "false"
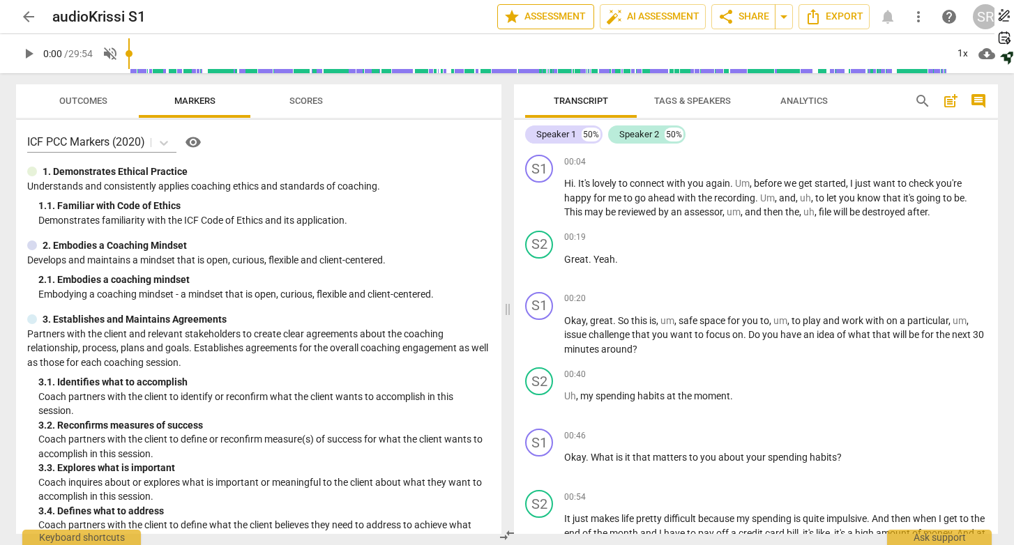
click at [536, 22] on span "star Assessment" at bounding box center [546, 16] width 84 height 17
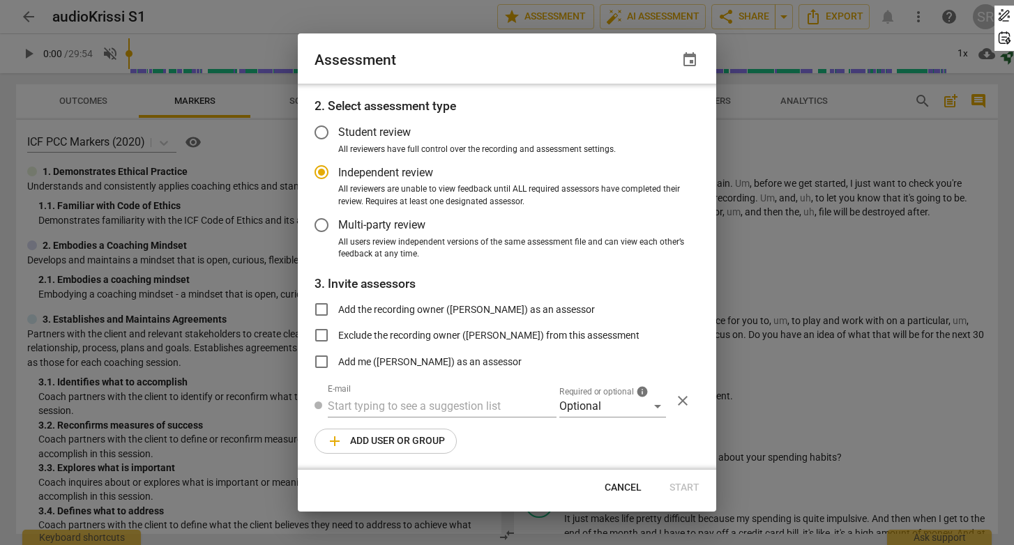
scroll to position [0, 0]
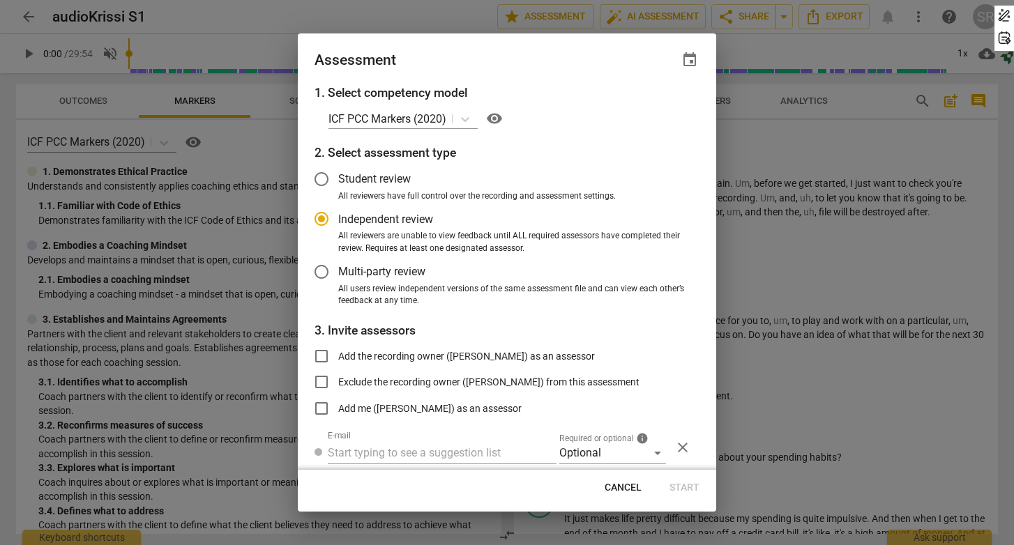
radio input "false"
click at [324, 174] on input "Student review" at bounding box center [321, 179] width 33 height 33
radio input "false"
click at [328, 219] on input "Independent review" at bounding box center [321, 218] width 33 height 33
click at [436, 123] on p "ICF PCC Markers (2020)" at bounding box center [388, 119] width 118 height 16
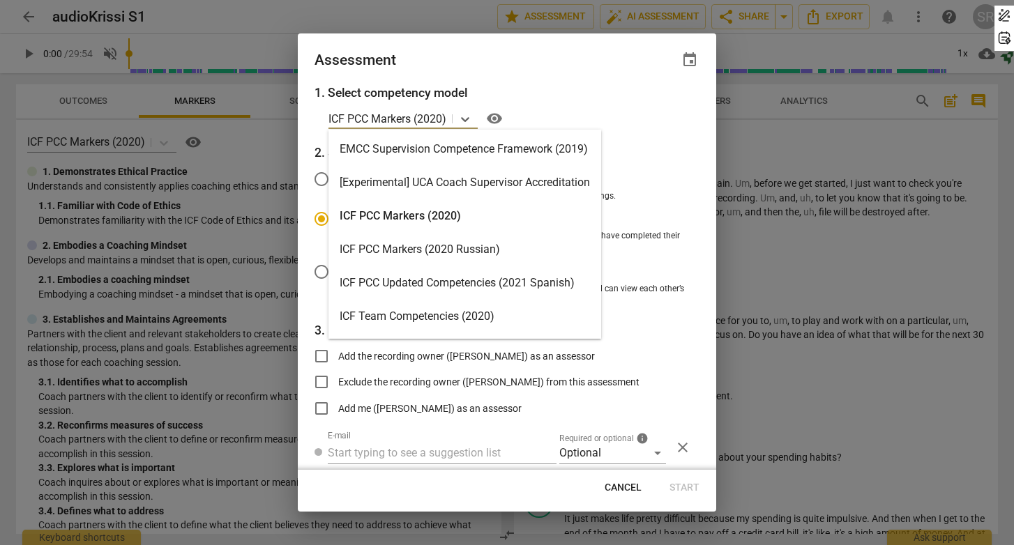
click at [418, 147] on div "EMCC Supervision Competence Framework (2019)" at bounding box center [465, 149] width 273 height 33
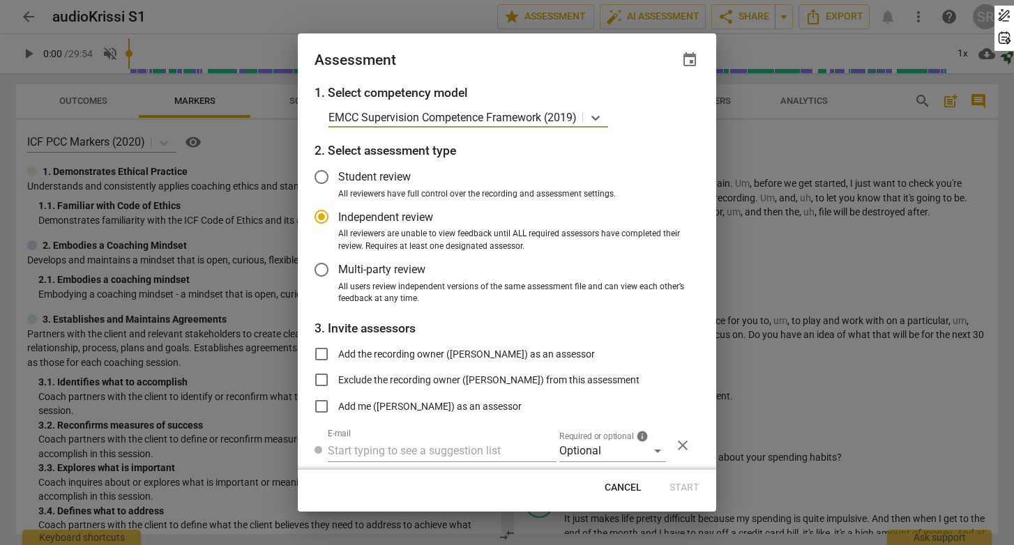
click at [418, 113] on p "EMCC Supervision Competence Framework (2019)" at bounding box center [453, 118] width 248 height 16
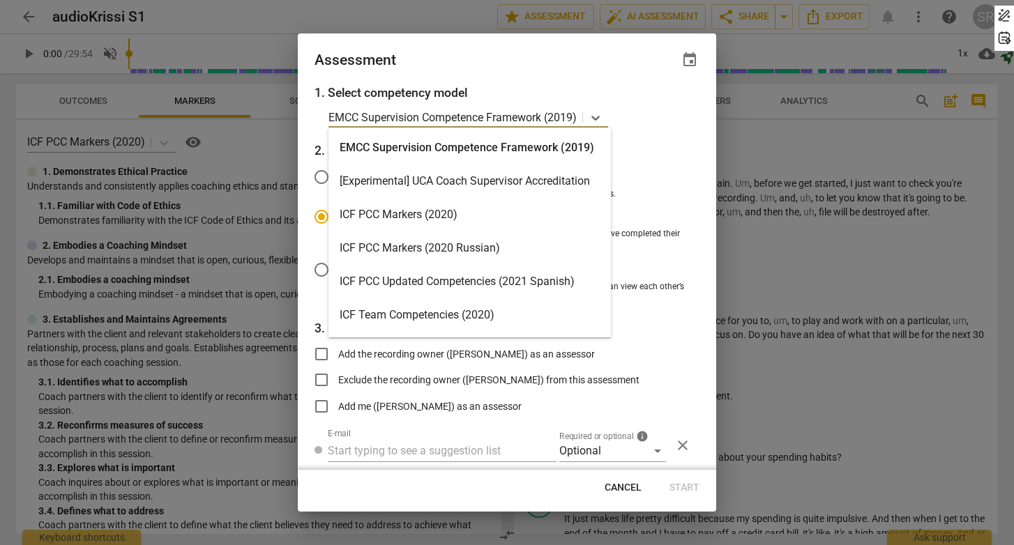
click at [401, 220] on div "ICF PCC Markers (2020)" at bounding box center [470, 214] width 282 height 33
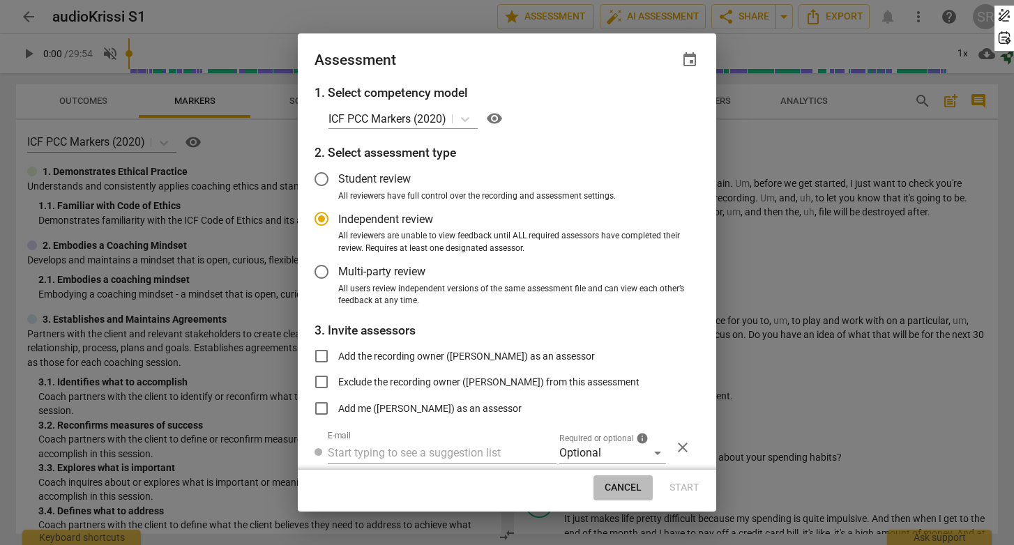
click at [629, 488] on span "Cancel" at bounding box center [623, 488] width 37 height 14
radio input "false"
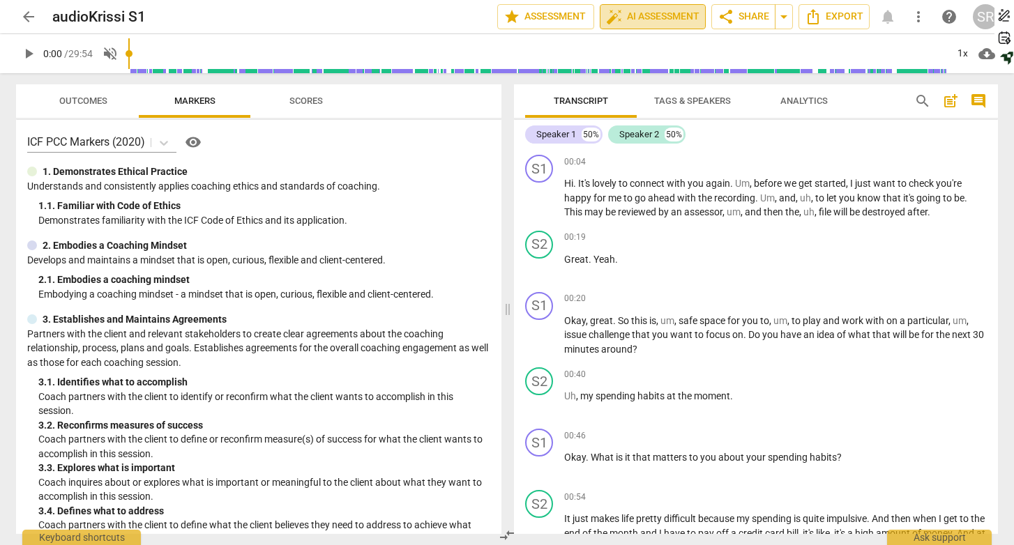
click at [656, 20] on span "auto_fix_high AI Assessment" at bounding box center [652, 16] width 93 height 17
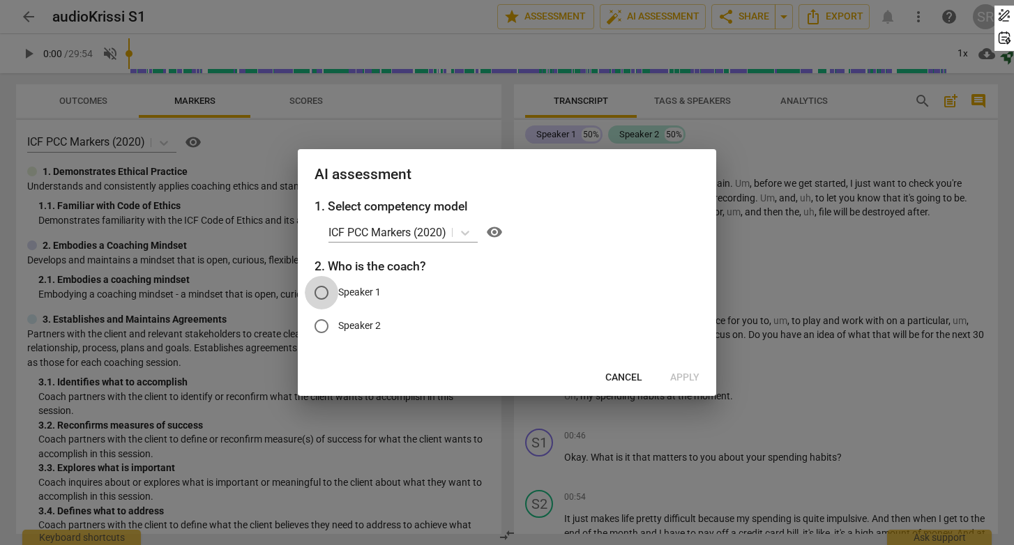
click at [318, 294] on input "Speaker 1" at bounding box center [321, 292] width 33 height 33
radio input "true"
click at [695, 377] on span "Apply" at bounding box center [684, 378] width 29 height 14
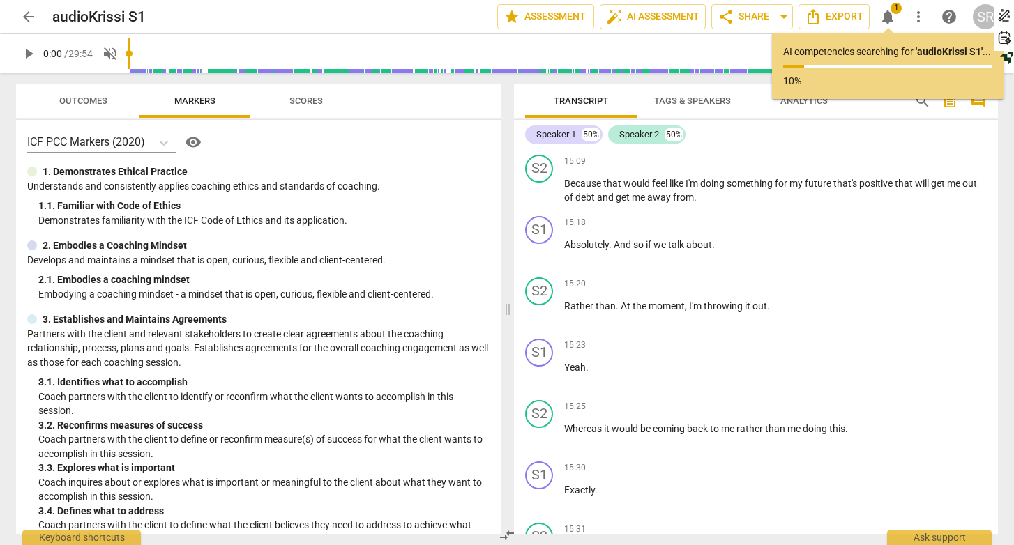
scroll to position [4288, 0]
